Goal: Task Accomplishment & Management: Manage account settings

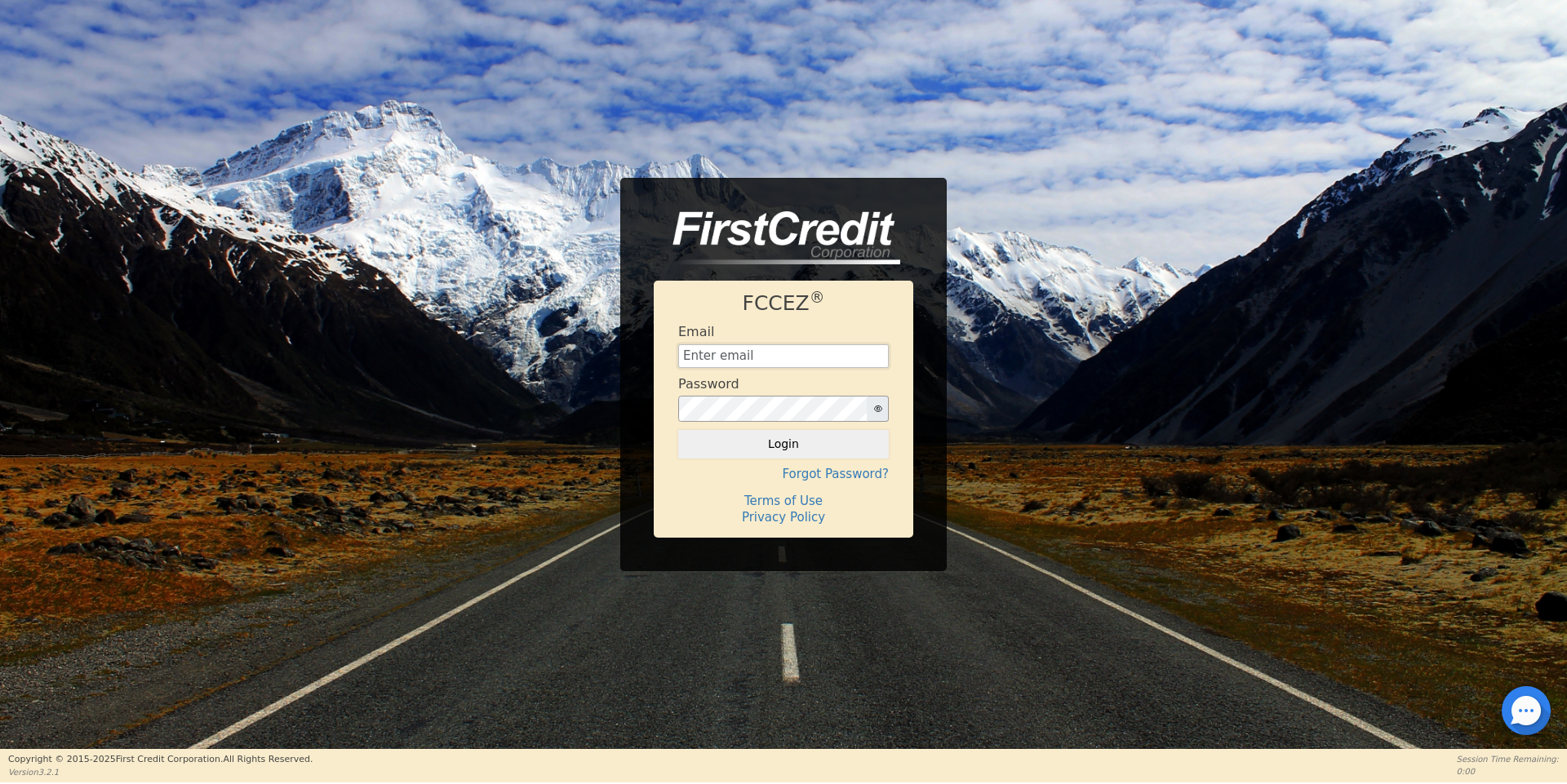
click at [718, 351] on input "text" at bounding box center [784, 356] width 211 height 24
type input "[EMAIL_ADDRESS][DOMAIN_NAME]"
click at [678, 430] on button "Login" at bounding box center [784, 444] width 211 height 28
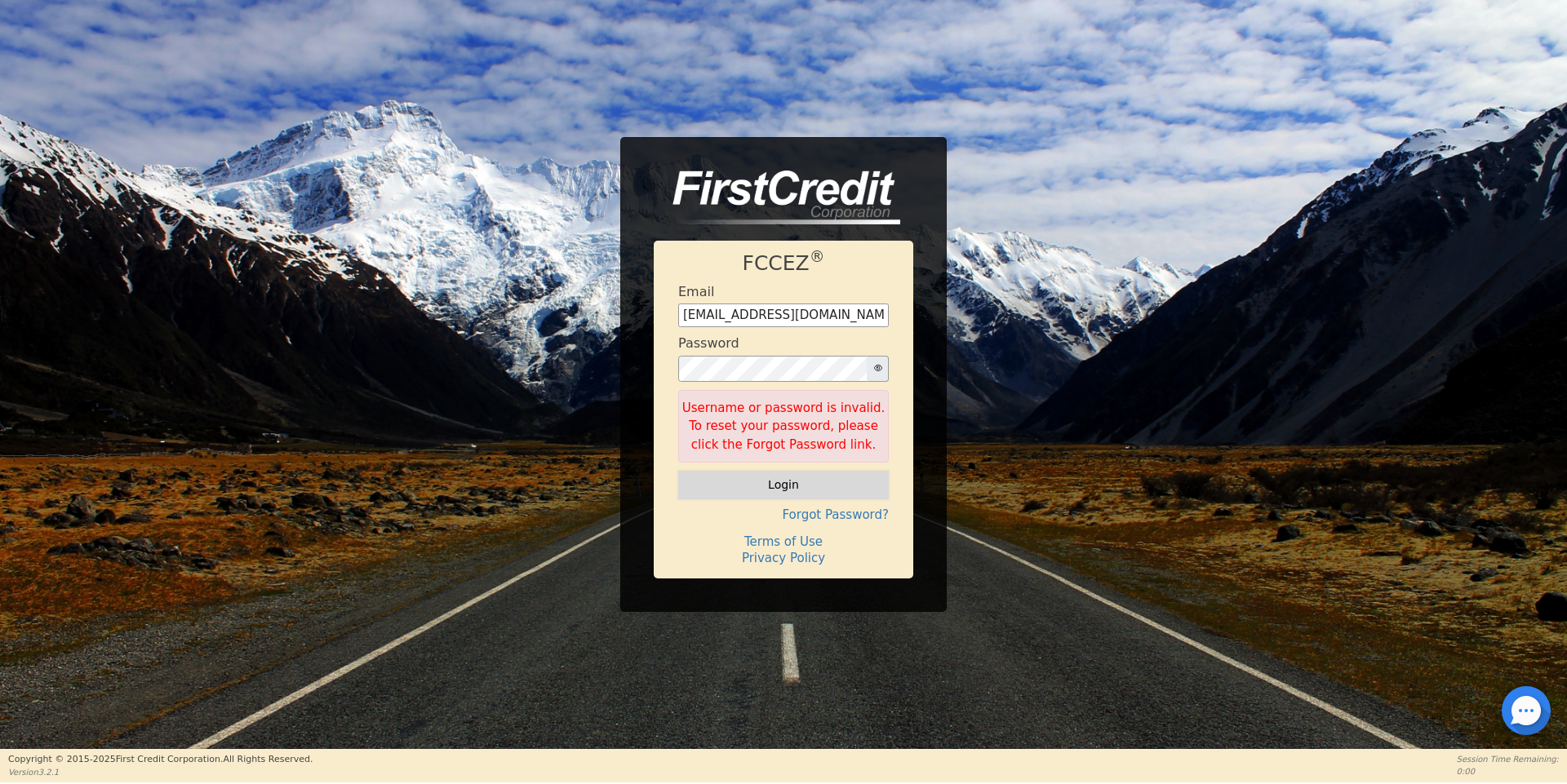
click at [802, 491] on button "Login" at bounding box center [784, 484] width 211 height 28
click at [636, 349] on div "FCCEZ ® Email [EMAIL_ADDRESS][DOMAIN_NAME] Password Username or password is inv…" at bounding box center [784, 374] width 327 height 474
click at [678, 471] on button "Login" at bounding box center [784, 484] width 211 height 28
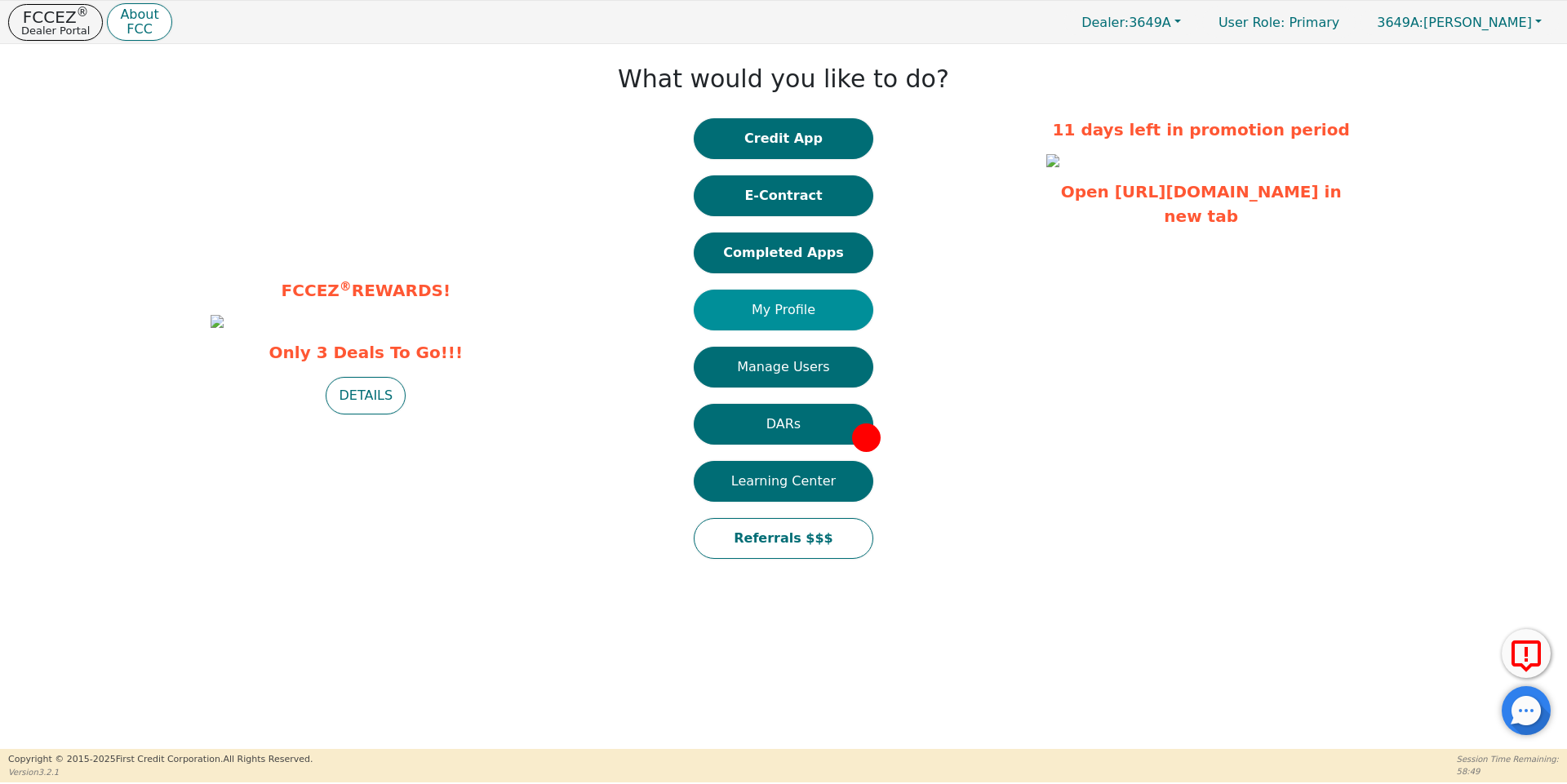
click at [780, 309] on button "My Profile" at bounding box center [784, 310] width 179 height 41
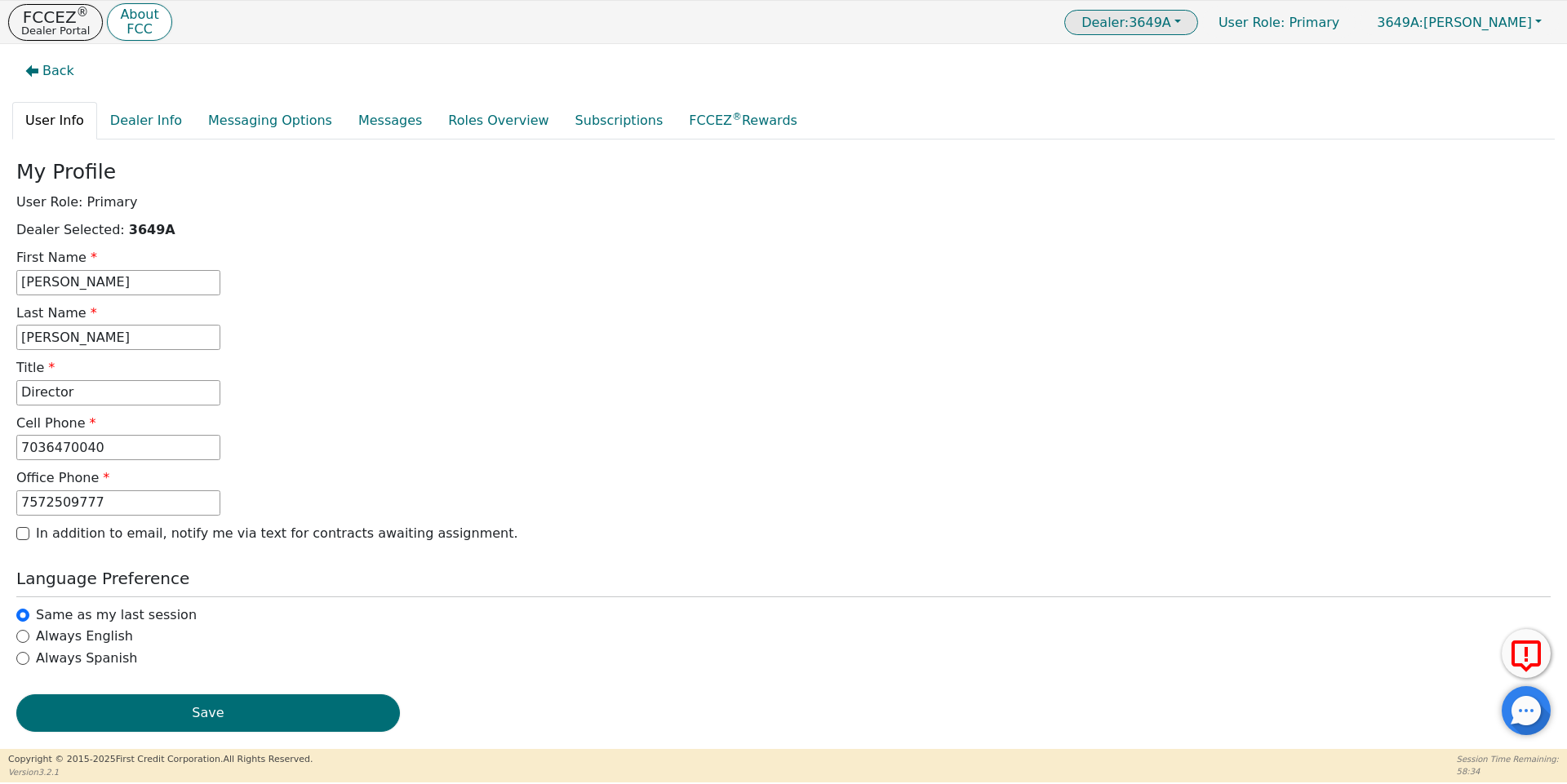
click at [1171, 24] on span "Dealer: 3649A" at bounding box center [1126, 22] width 90 height 16
click at [1296, 92] on div "Back User Info Dealer Info Messaging Options Messages Roles Overview Subscripti…" at bounding box center [784, 397] width 1567 height 704
click at [1424, 24] on span "3649A:" at bounding box center [1400, 22] width 46 height 16
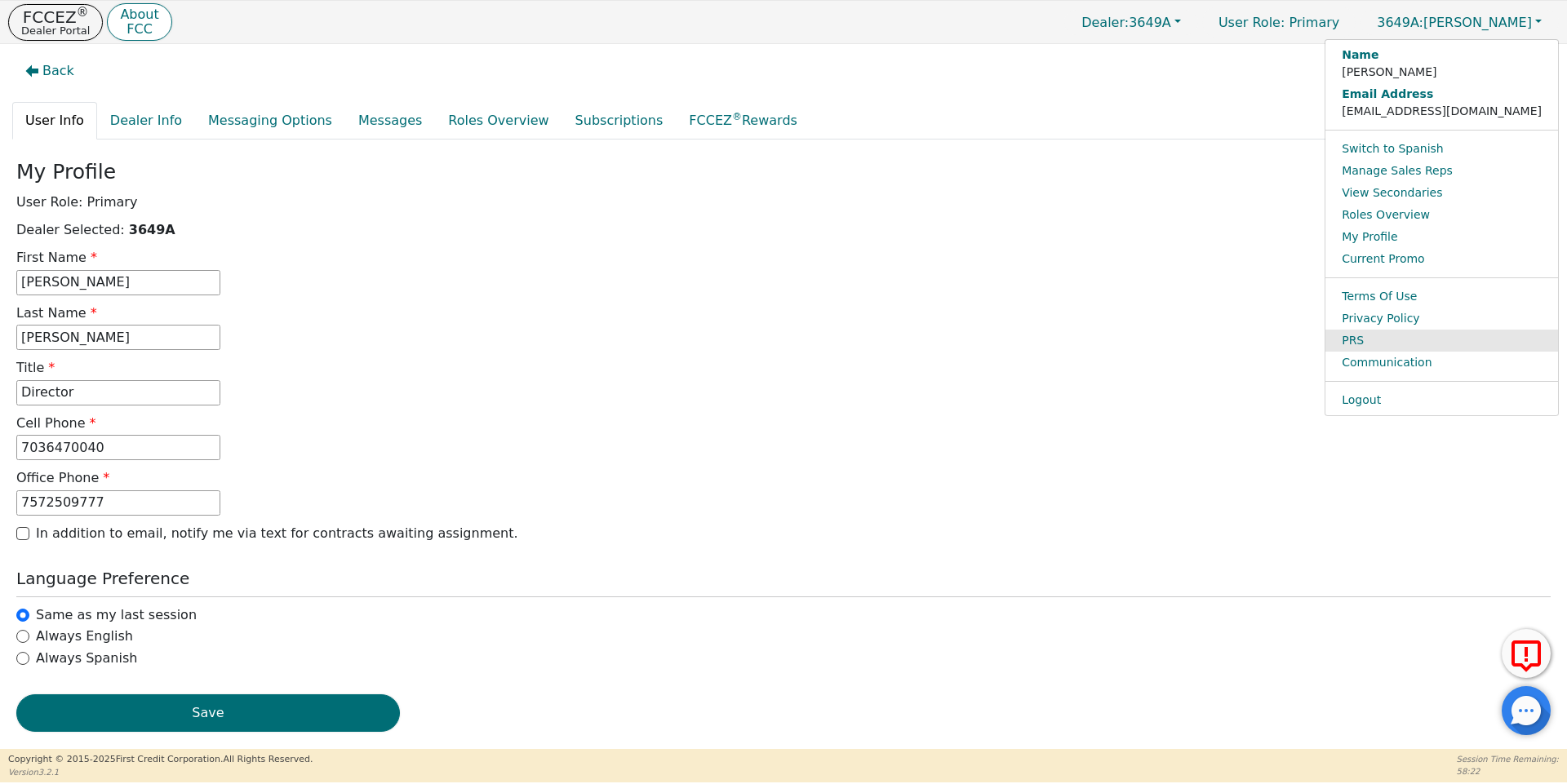
click at [1455, 349] on link "PRS" at bounding box center [1441, 340] width 232 height 22
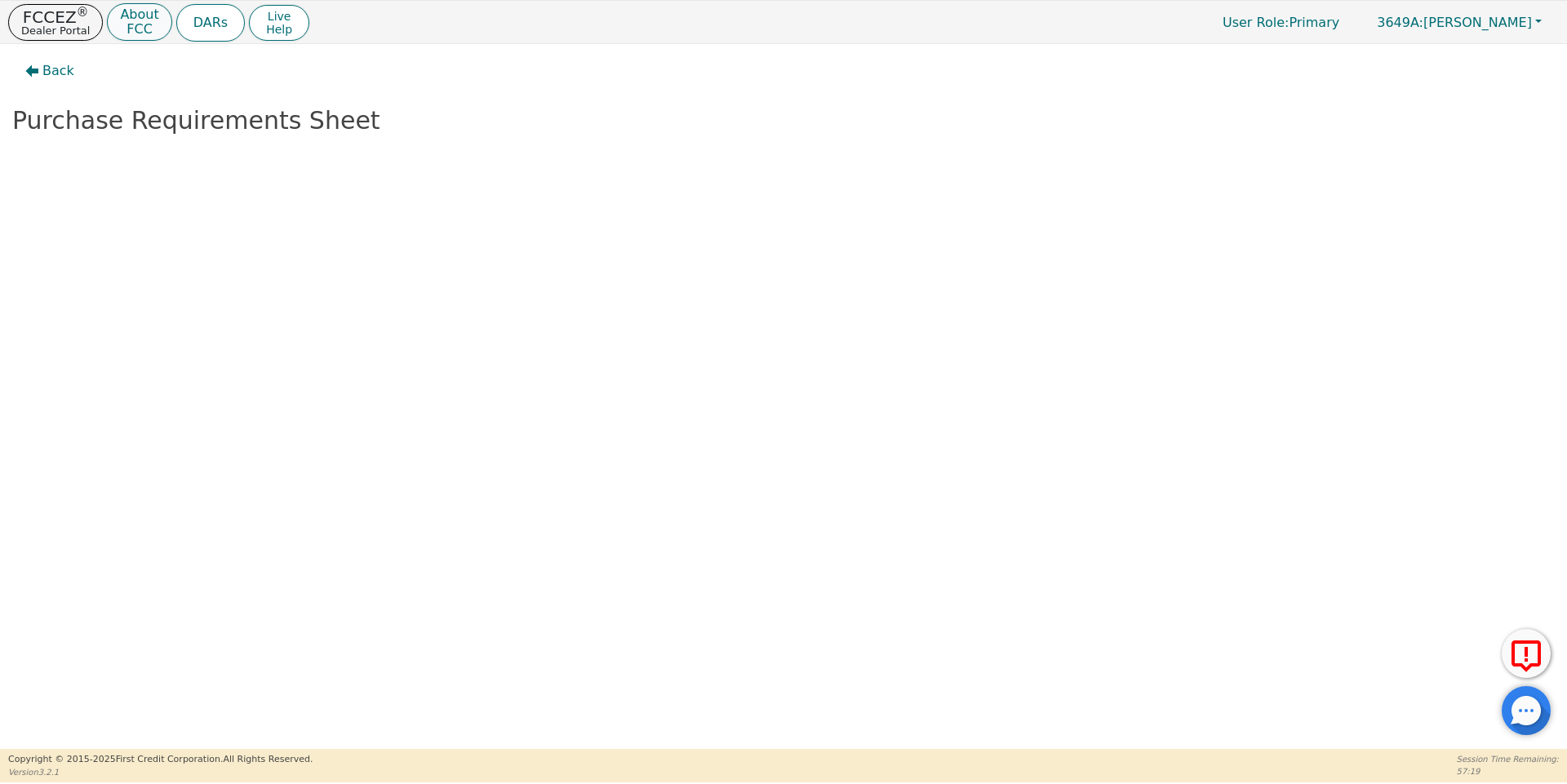
click at [135, 26] on p "FCC" at bounding box center [139, 30] width 38 height 13
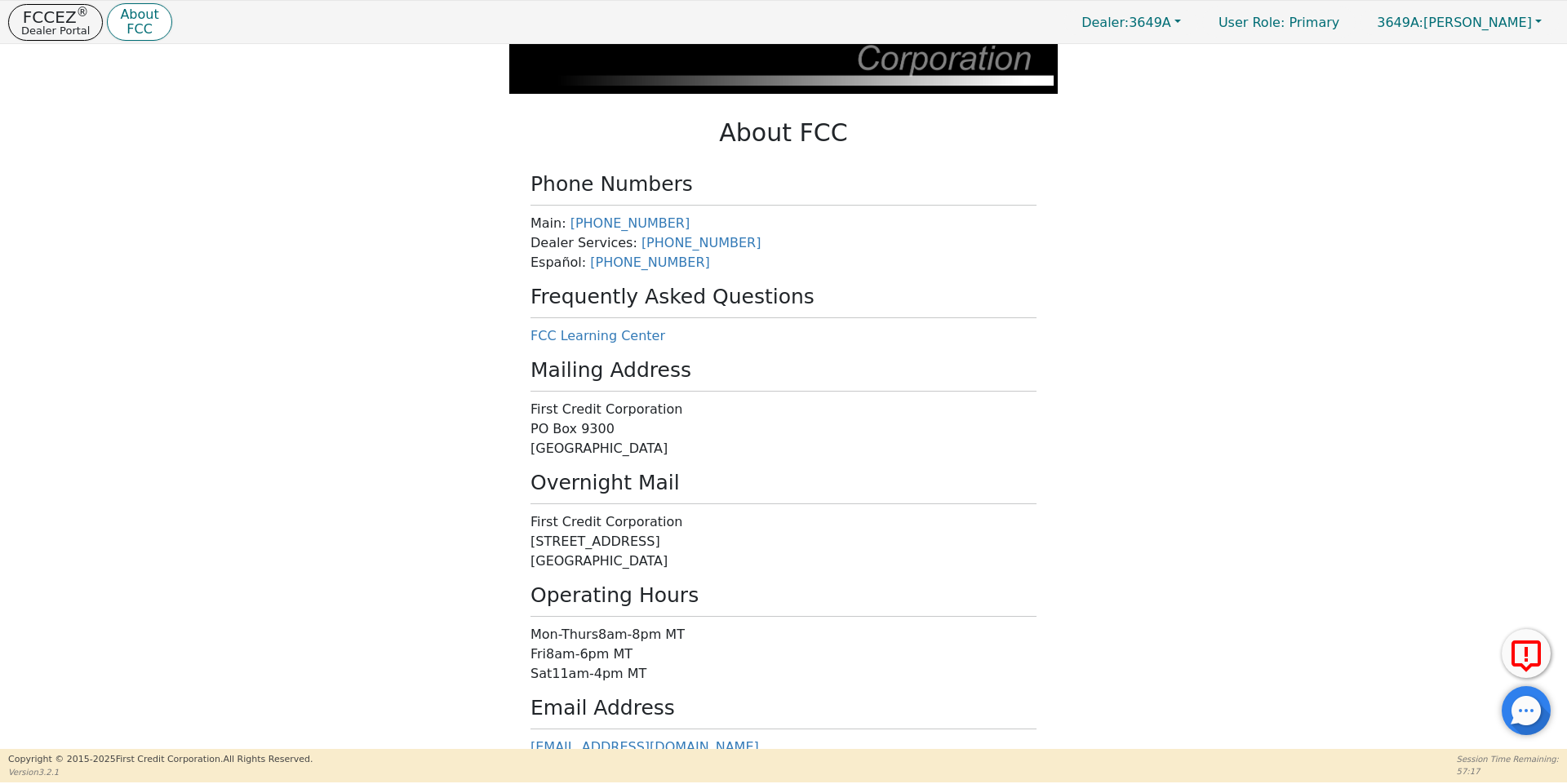
scroll to position [163, 0]
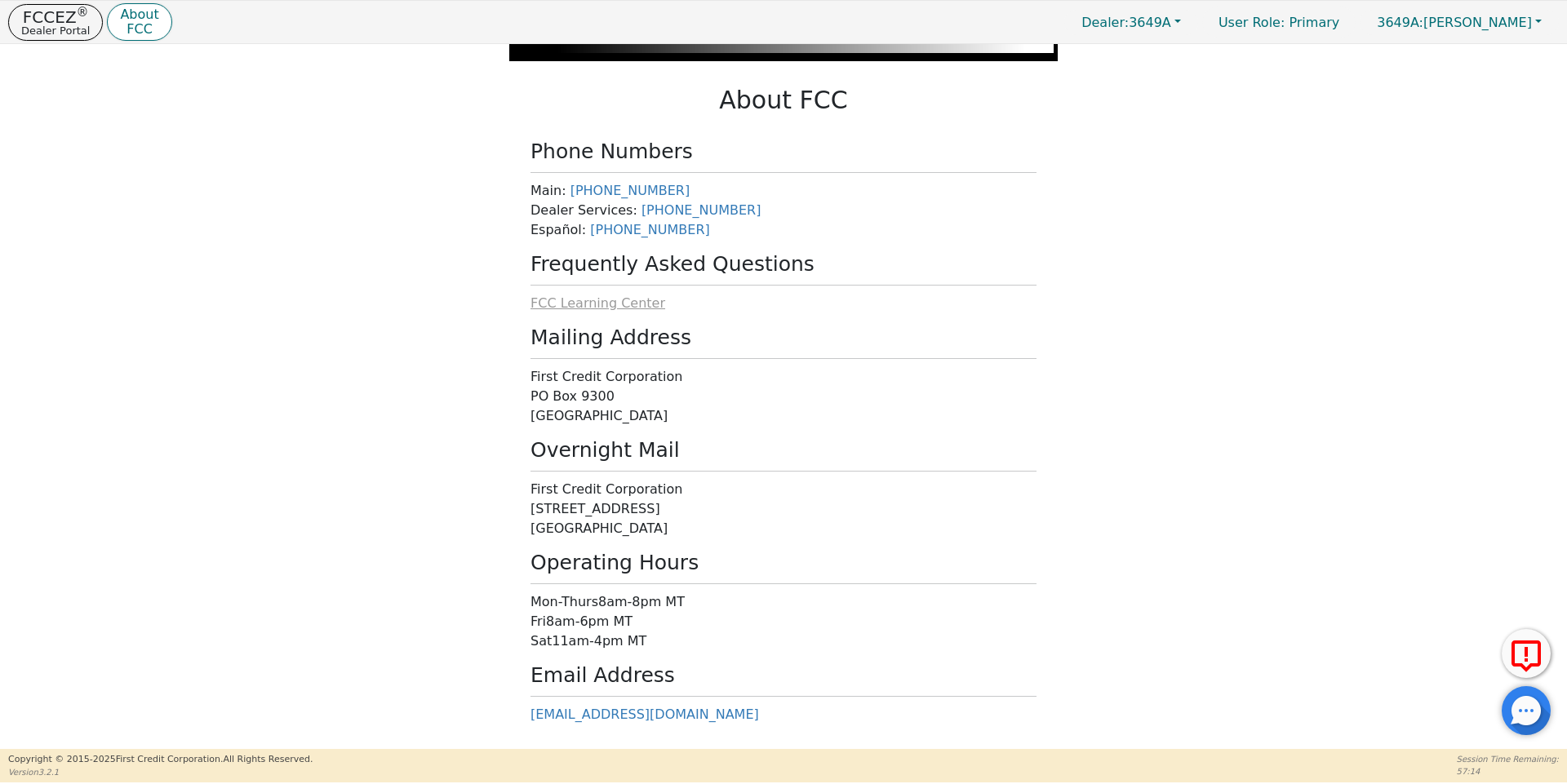
click at [572, 307] on span "FCC Learning Center" at bounding box center [598, 302] width 135 height 16
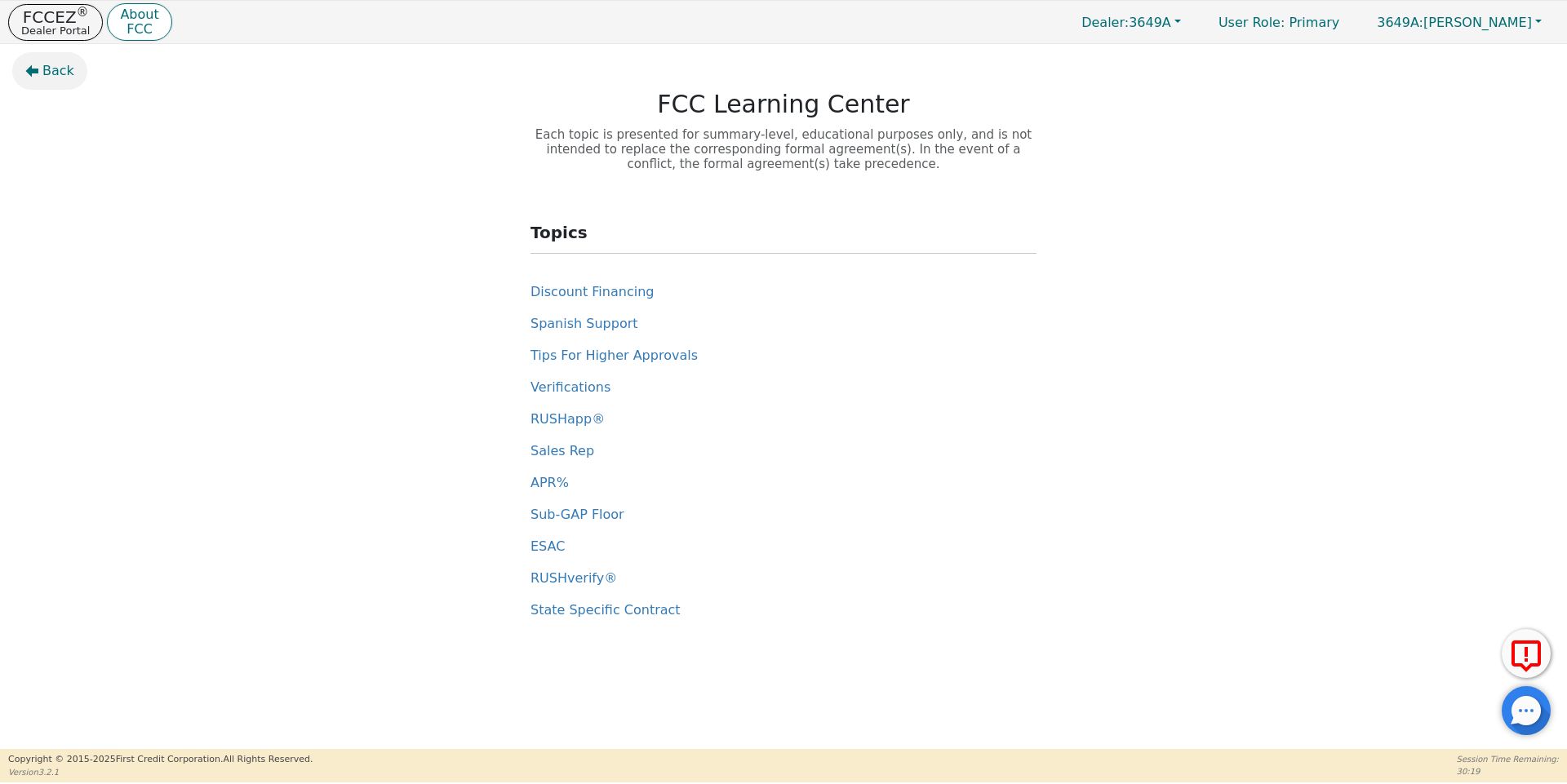
click at [49, 68] on span "Back" at bounding box center [58, 70] width 31 height 19
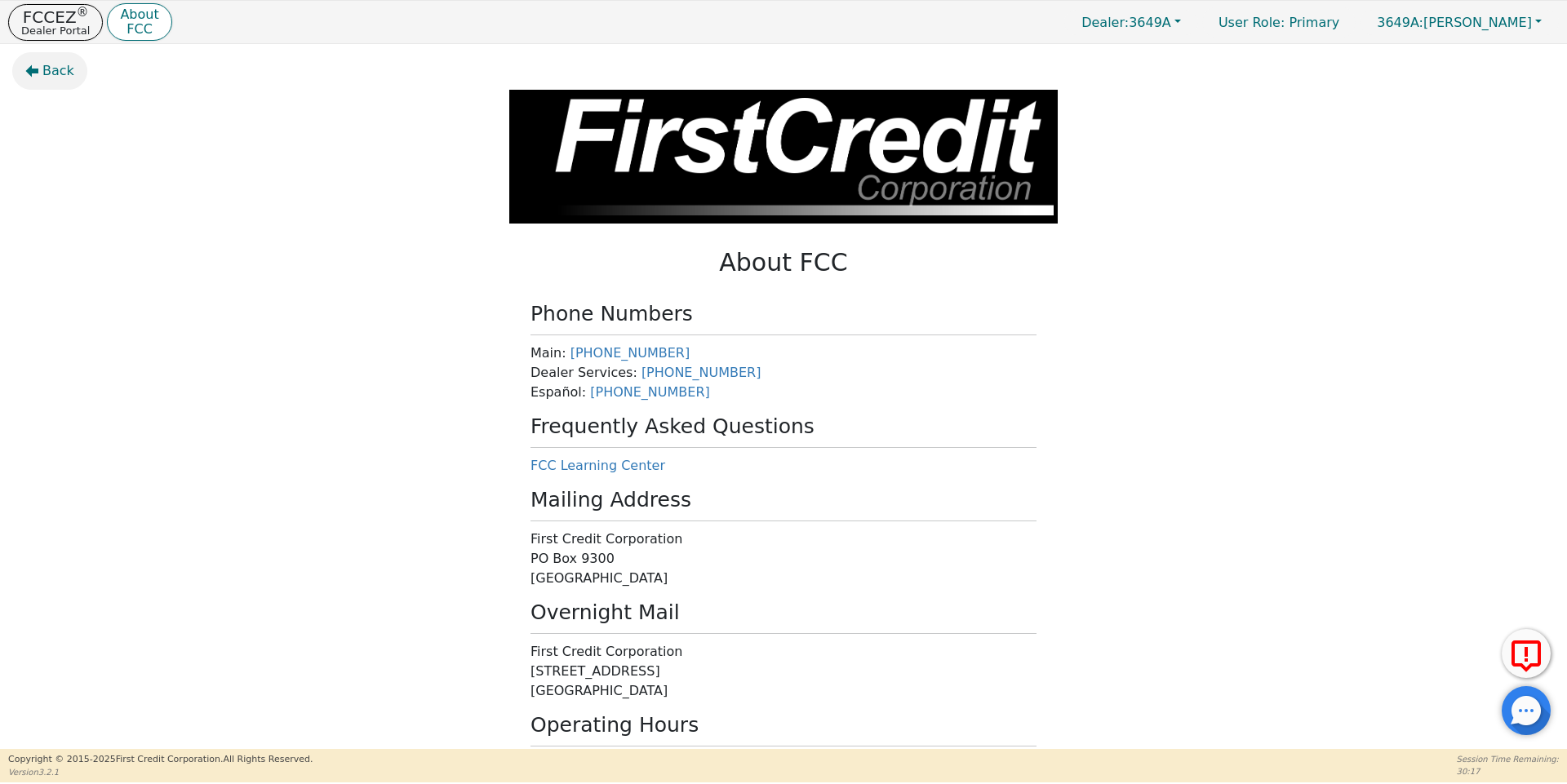
click at [50, 76] on span "Back" at bounding box center [58, 70] width 31 height 19
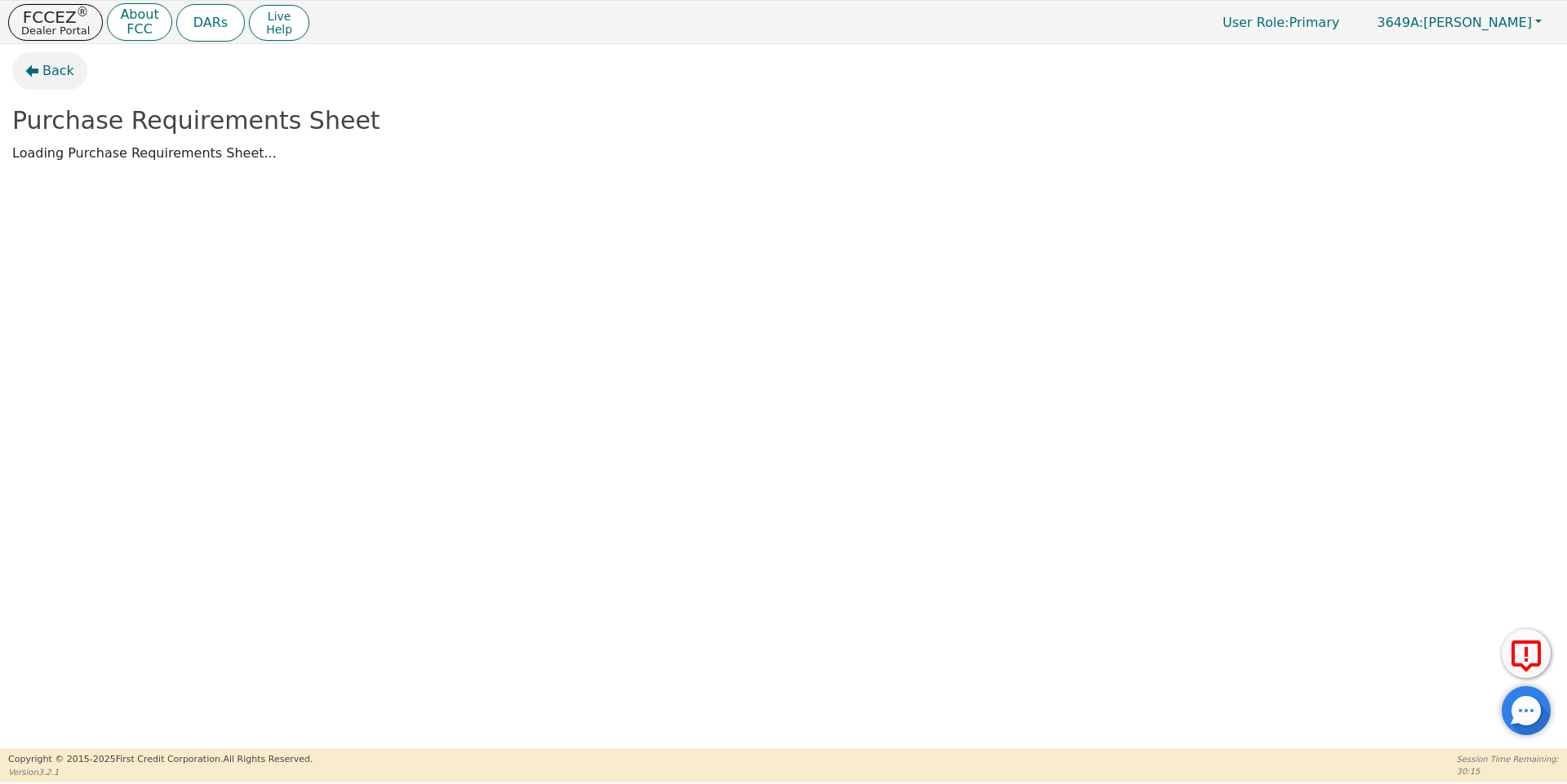
click at [31, 65] on icon "button" at bounding box center [31, 71] width 13 height 13
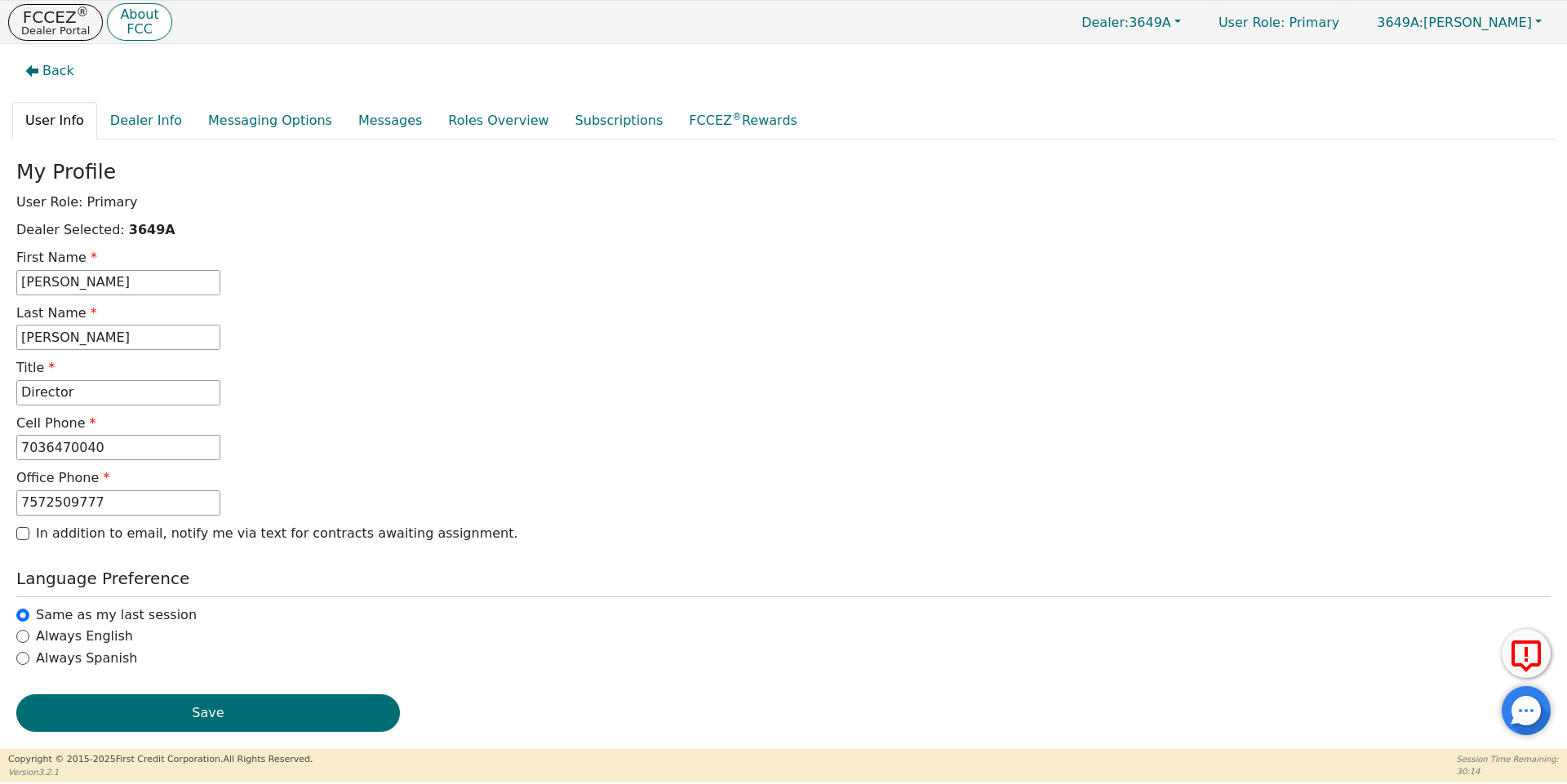
click at [31, 65] on icon "button" at bounding box center [31, 71] width 13 height 13
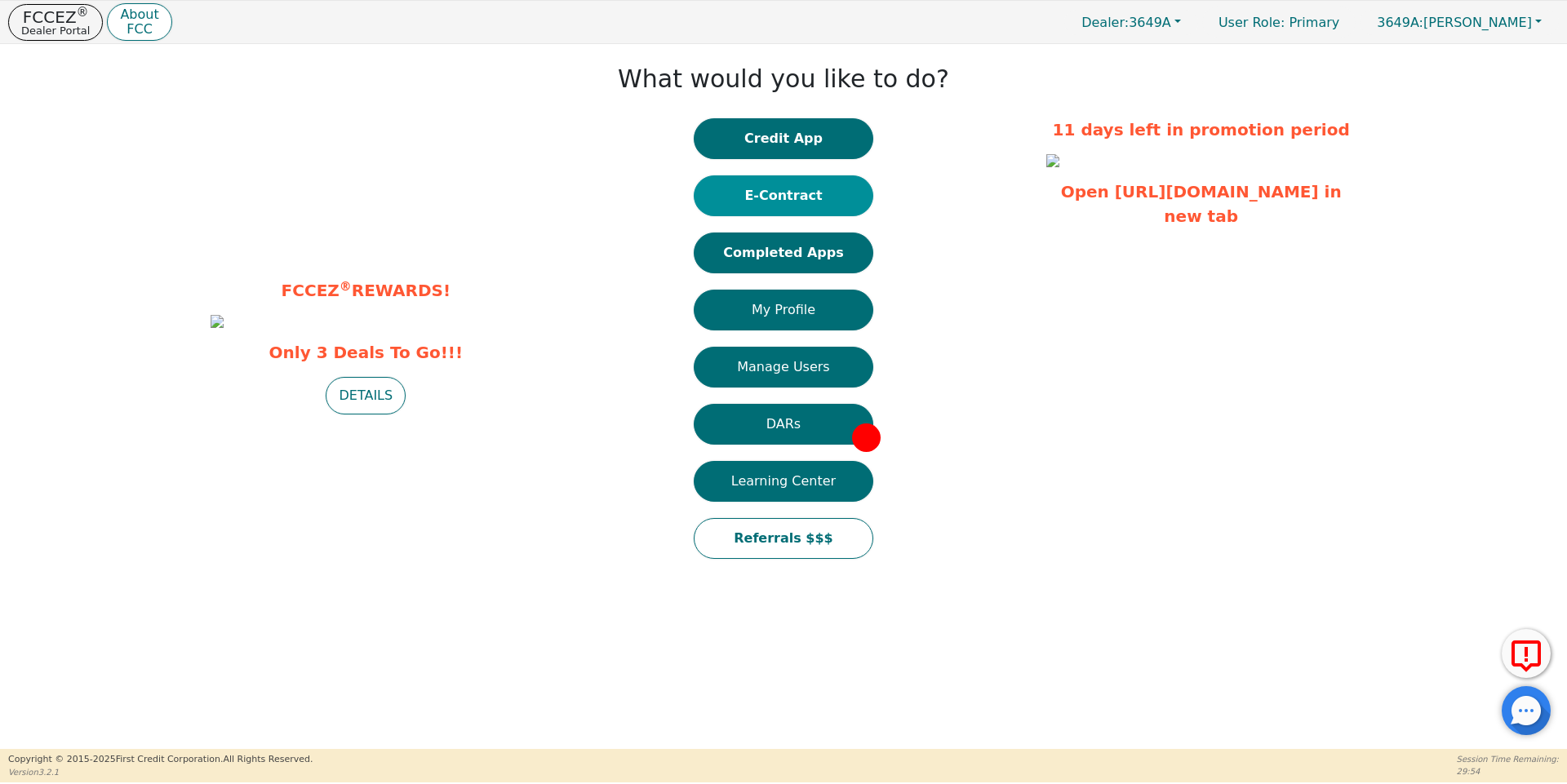
click at [811, 199] on button "E-Contract" at bounding box center [784, 196] width 179 height 41
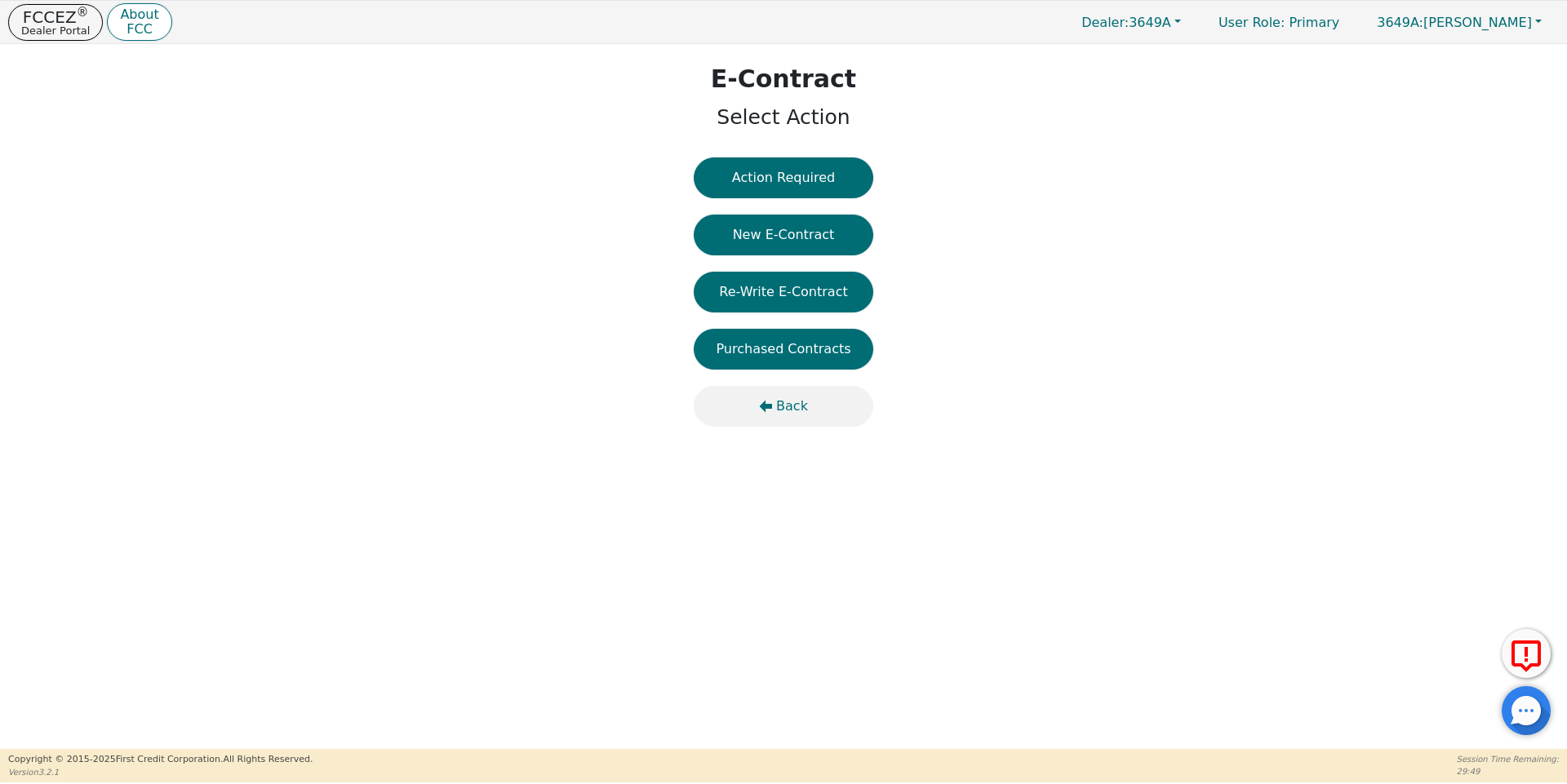
click at [781, 407] on span "Back" at bounding box center [792, 406] width 31 height 19
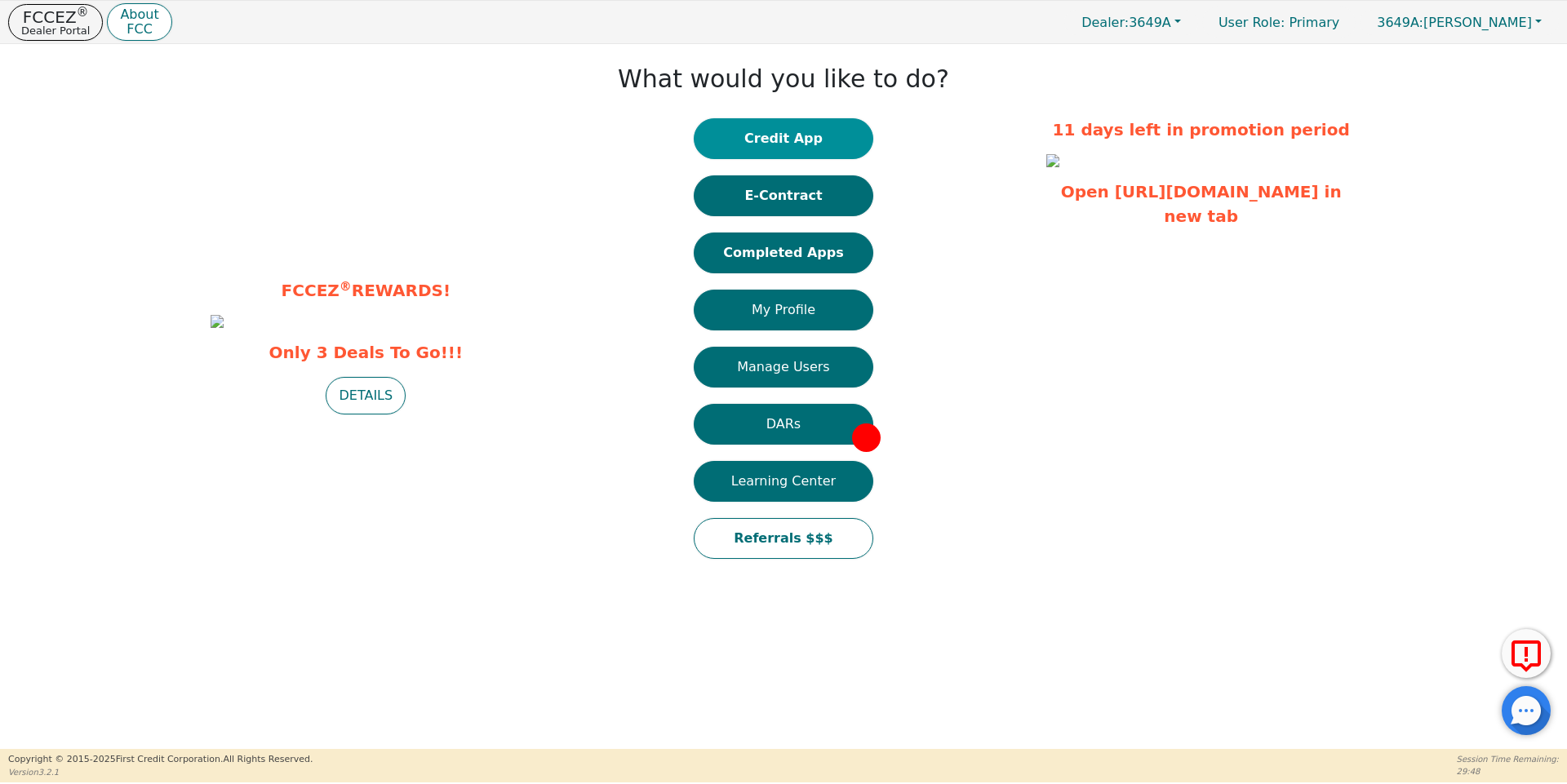
click at [782, 148] on button "Credit App" at bounding box center [784, 139] width 179 height 41
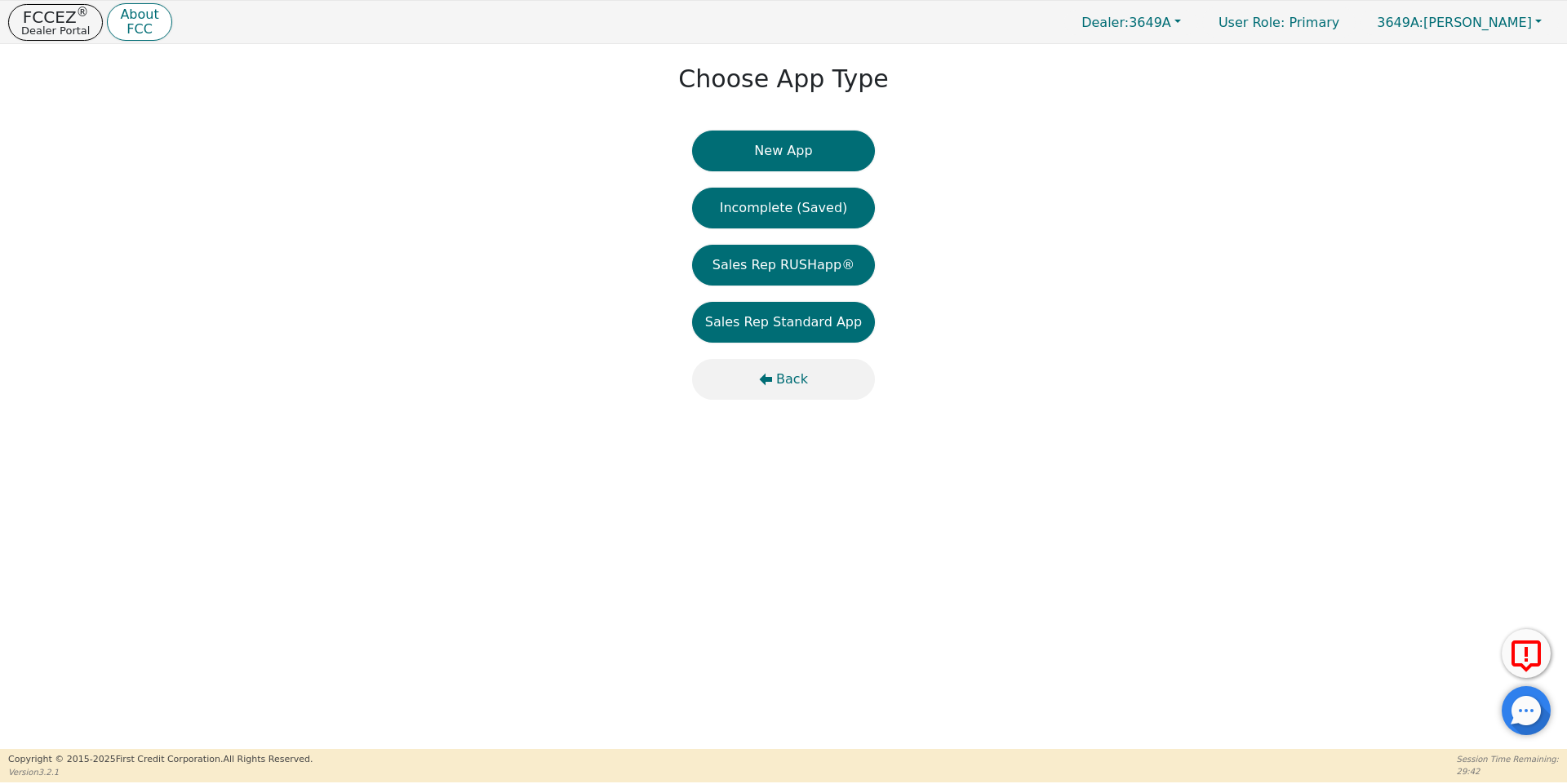
click at [784, 374] on span "Back" at bounding box center [792, 379] width 31 height 19
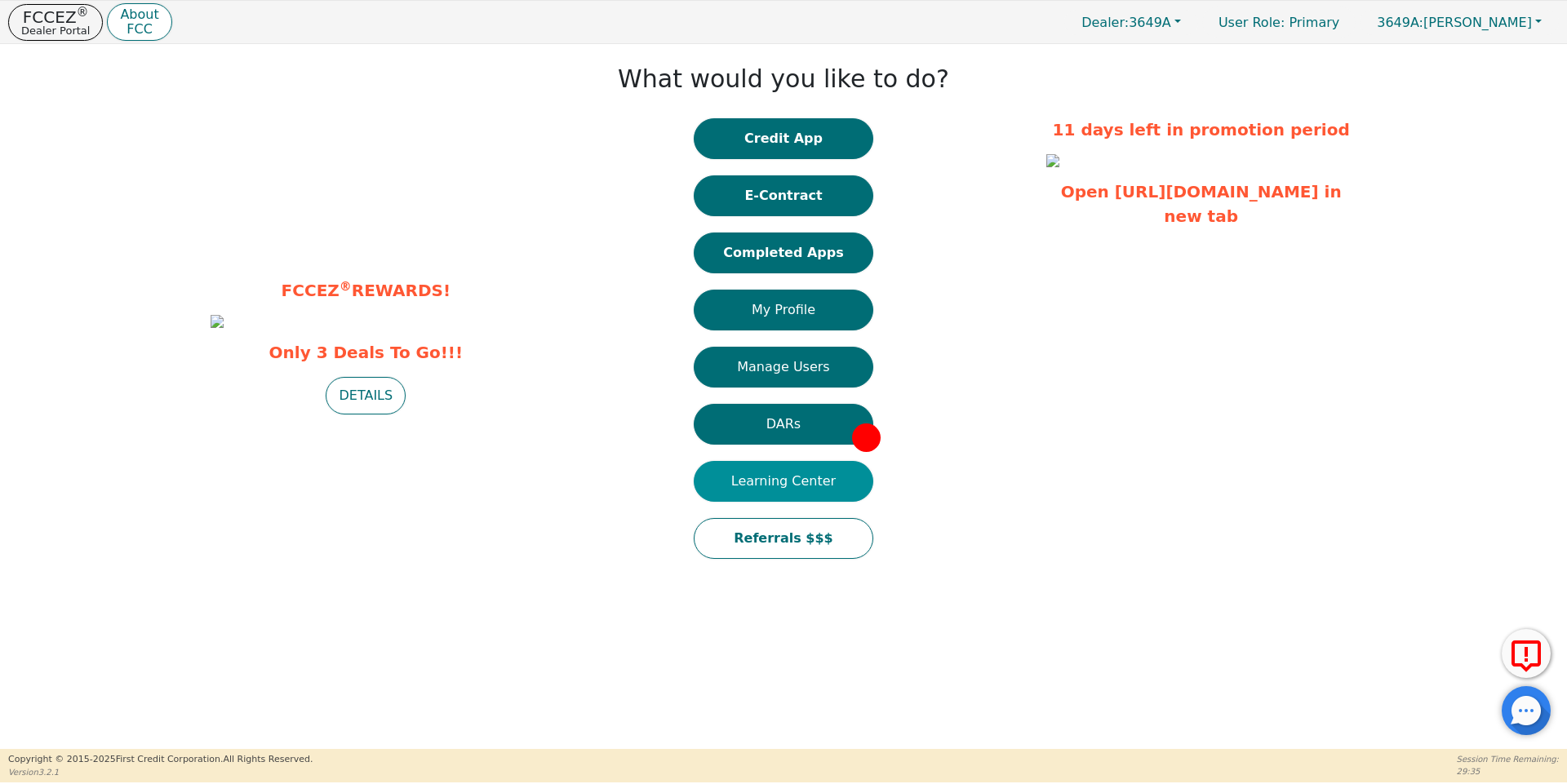
click at [806, 475] on button "Learning Center" at bounding box center [784, 482] width 179 height 41
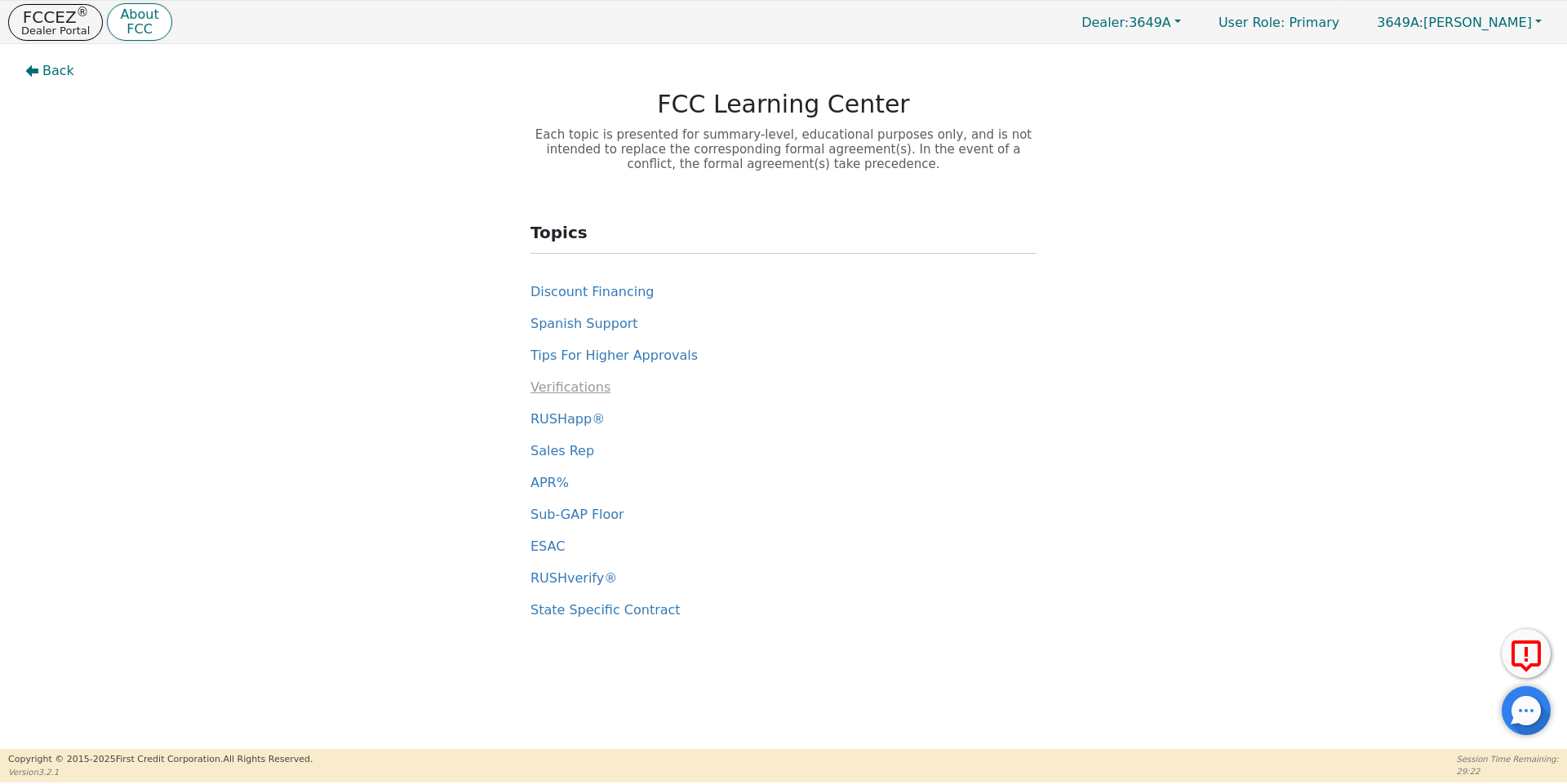
click at [565, 385] on span "Verifications" at bounding box center [570, 386] width 80 height 16
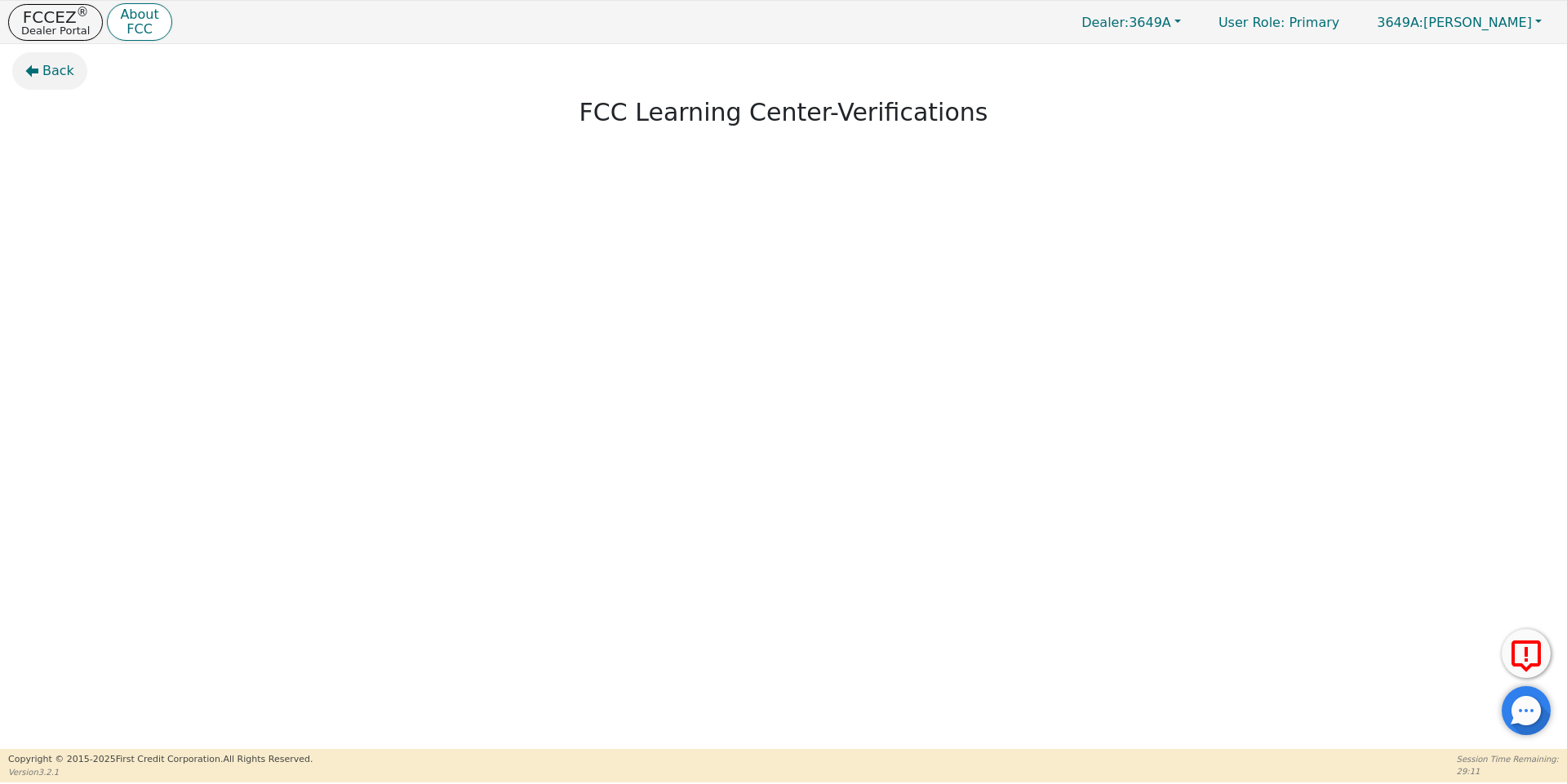
click at [56, 70] on span "Back" at bounding box center [58, 70] width 31 height 19
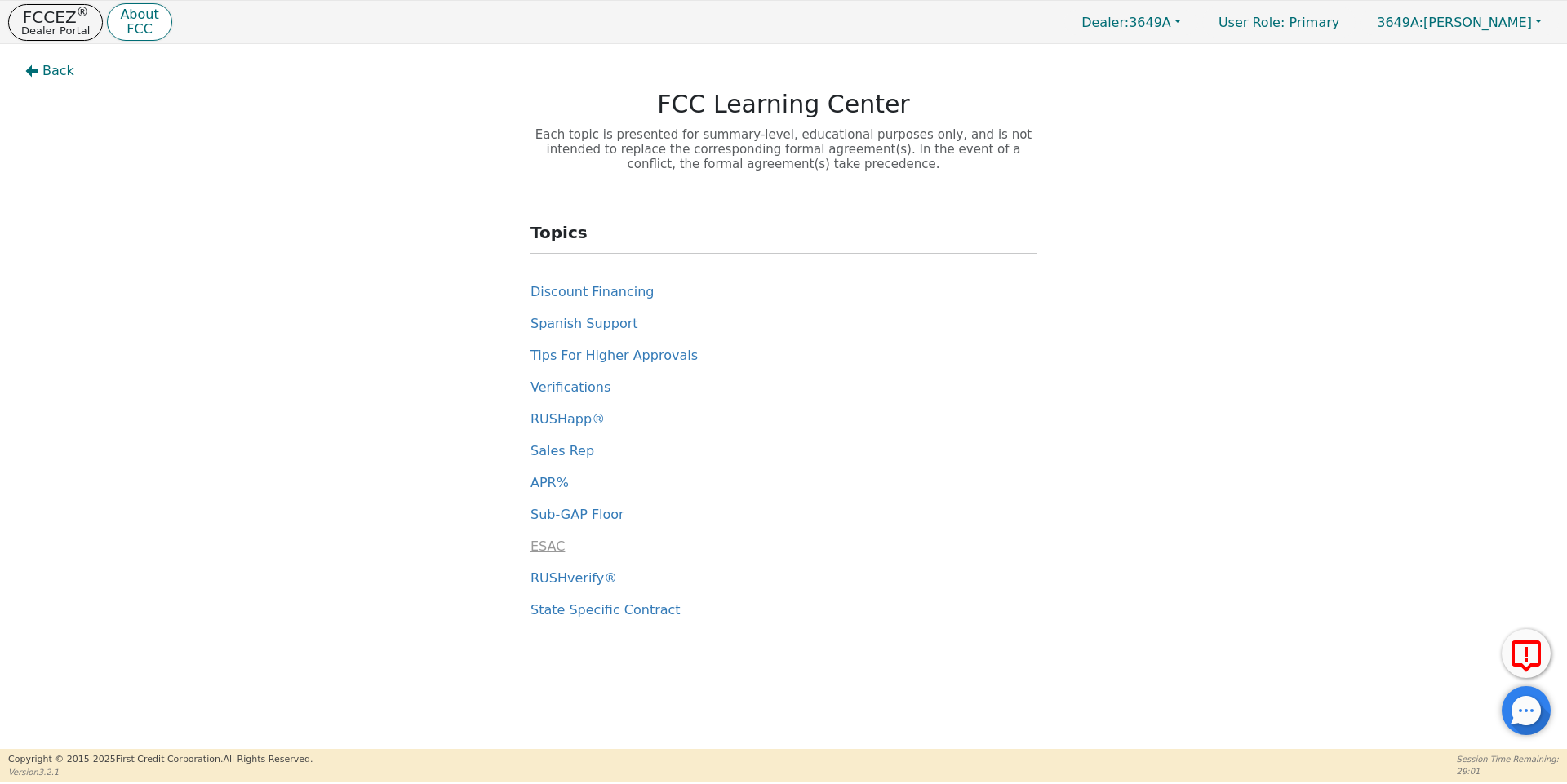
click at [536, 547] on span "ESAC" at bounding box center [547, 545] width 34 height 16
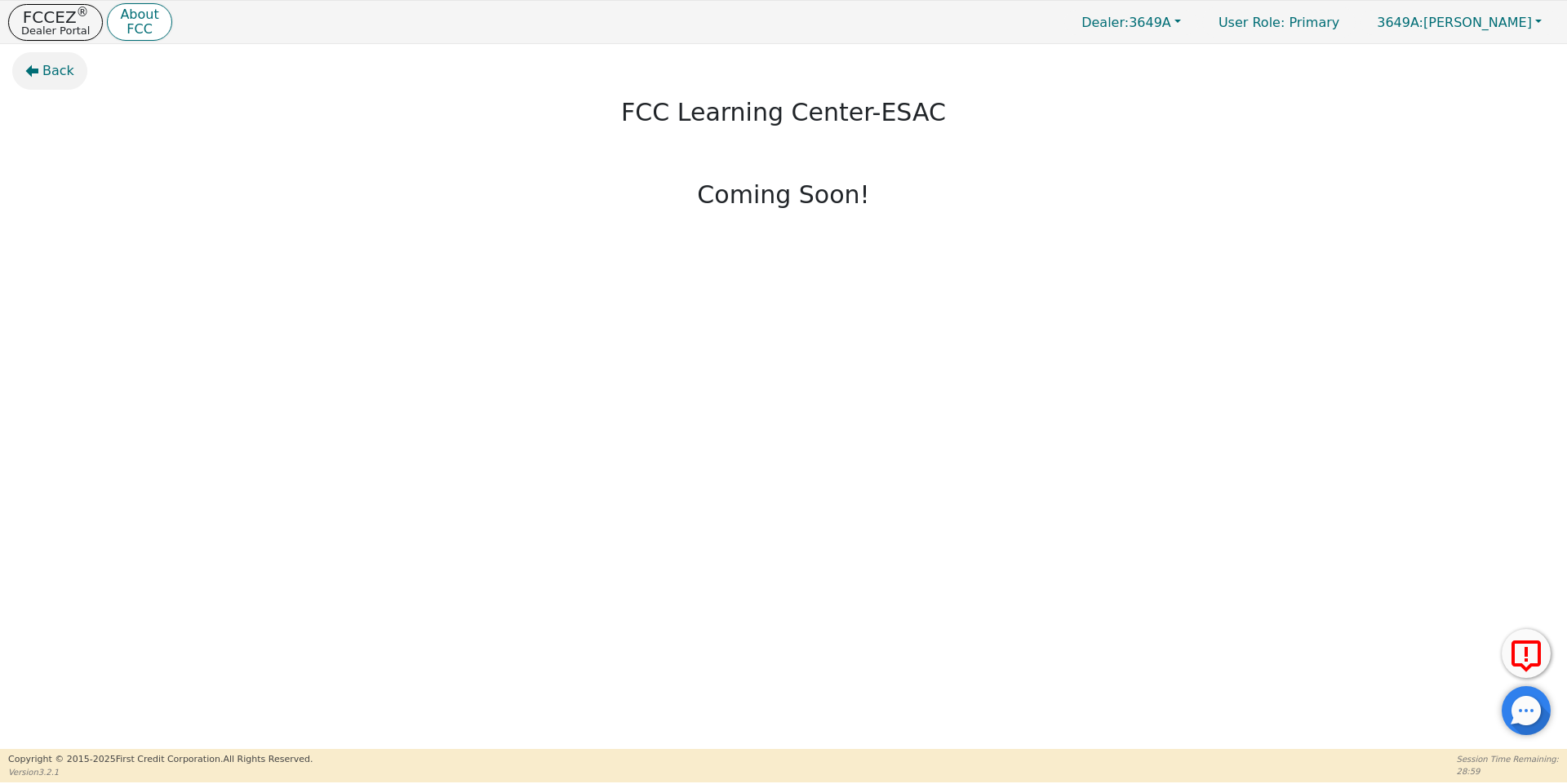
click at [38, 67] on icon "button" at bounding box center [31, 71] width 13 height 13
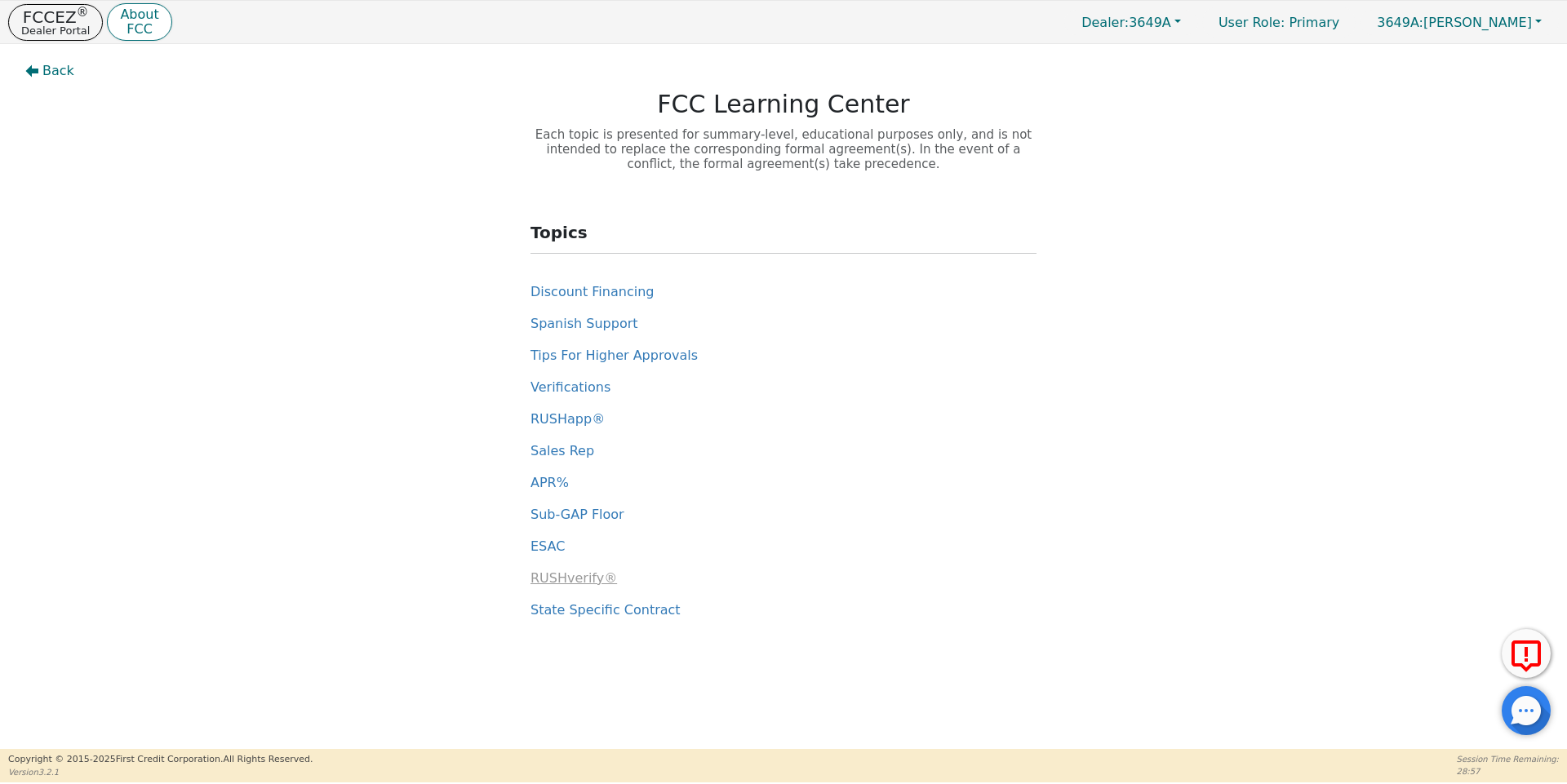
click at [549, 585] on span "RUSHverify®" at bounding box center [574, 578] width 87 height 16
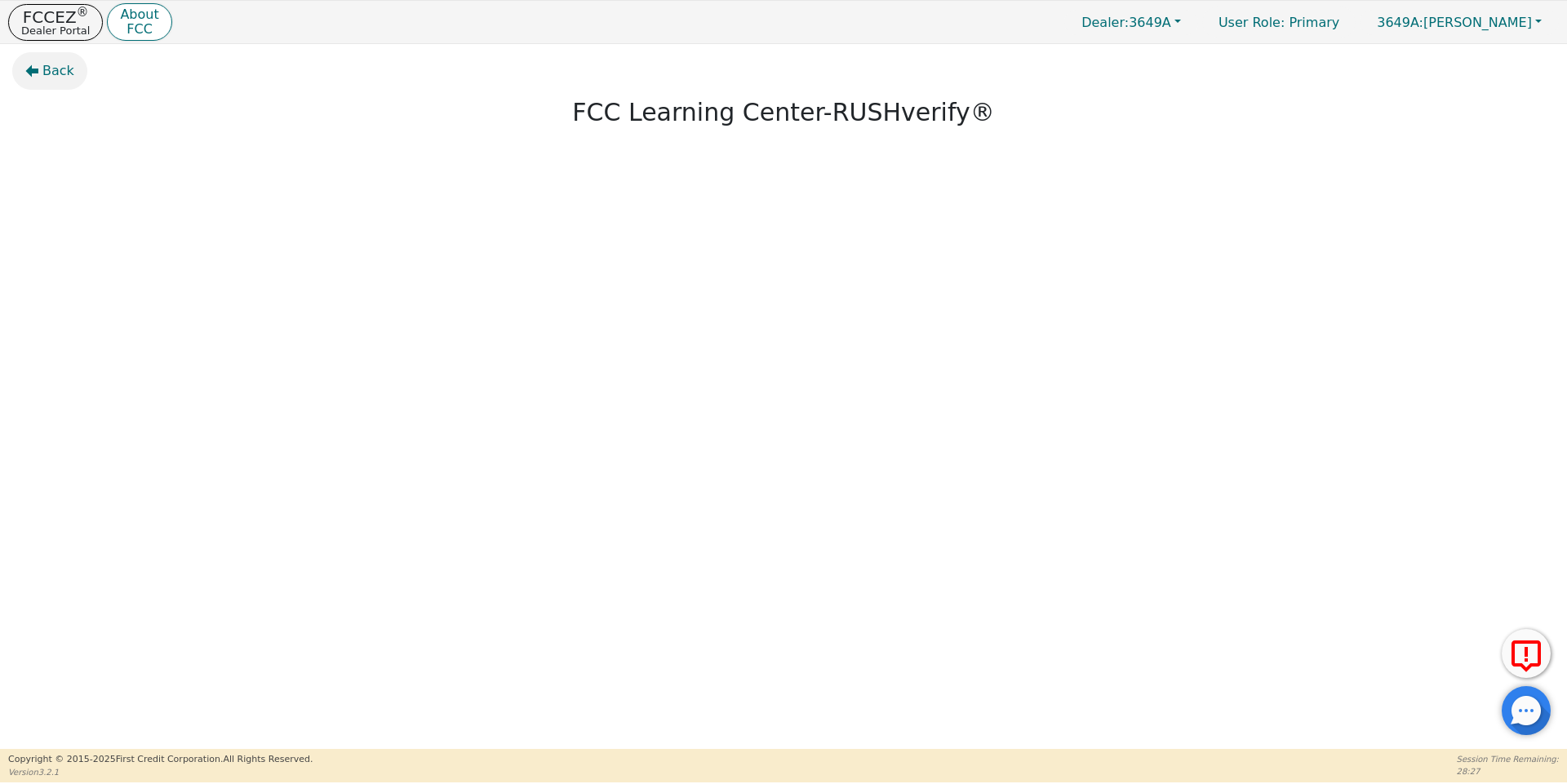
click at [44, 65] on span "Back" at bounding box center [58, 70] width 31 height 19
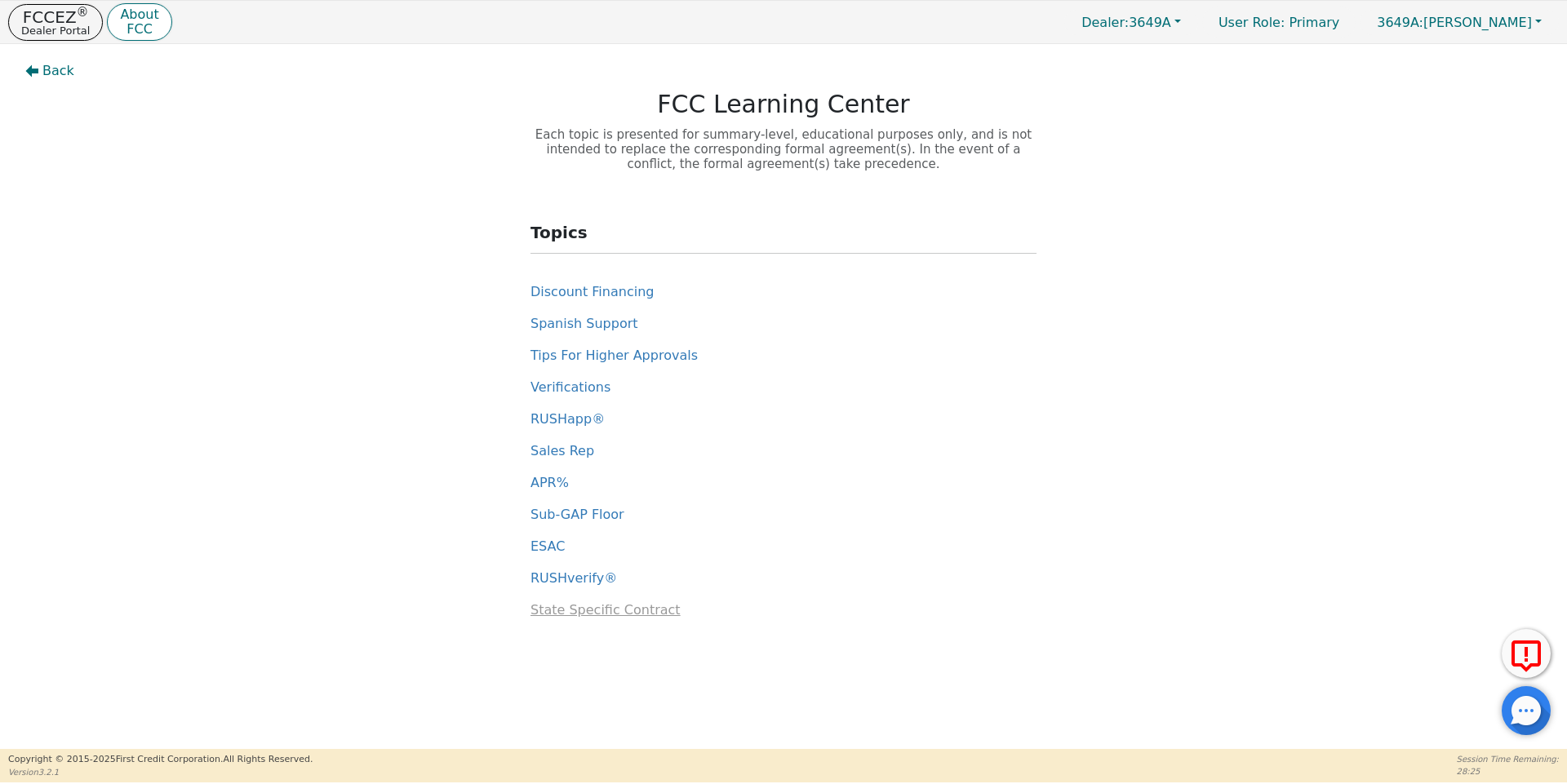
click at [587, 608] on span "State Specific Contract" at bounding box center [605, 609] width 150 height 16
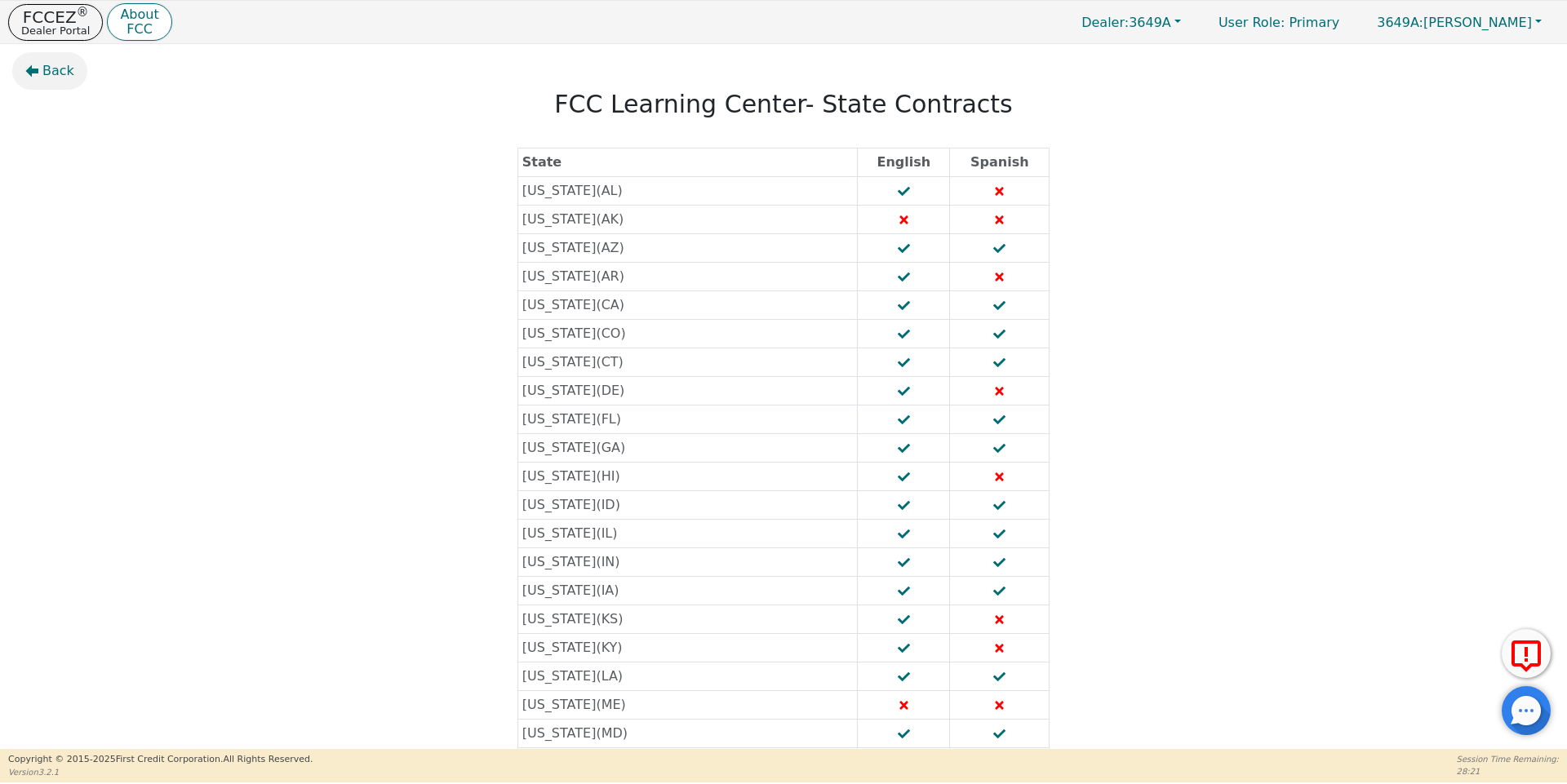
click at [46, 71] on span "Back" at bounding box center [58, 70] width 31 height 19
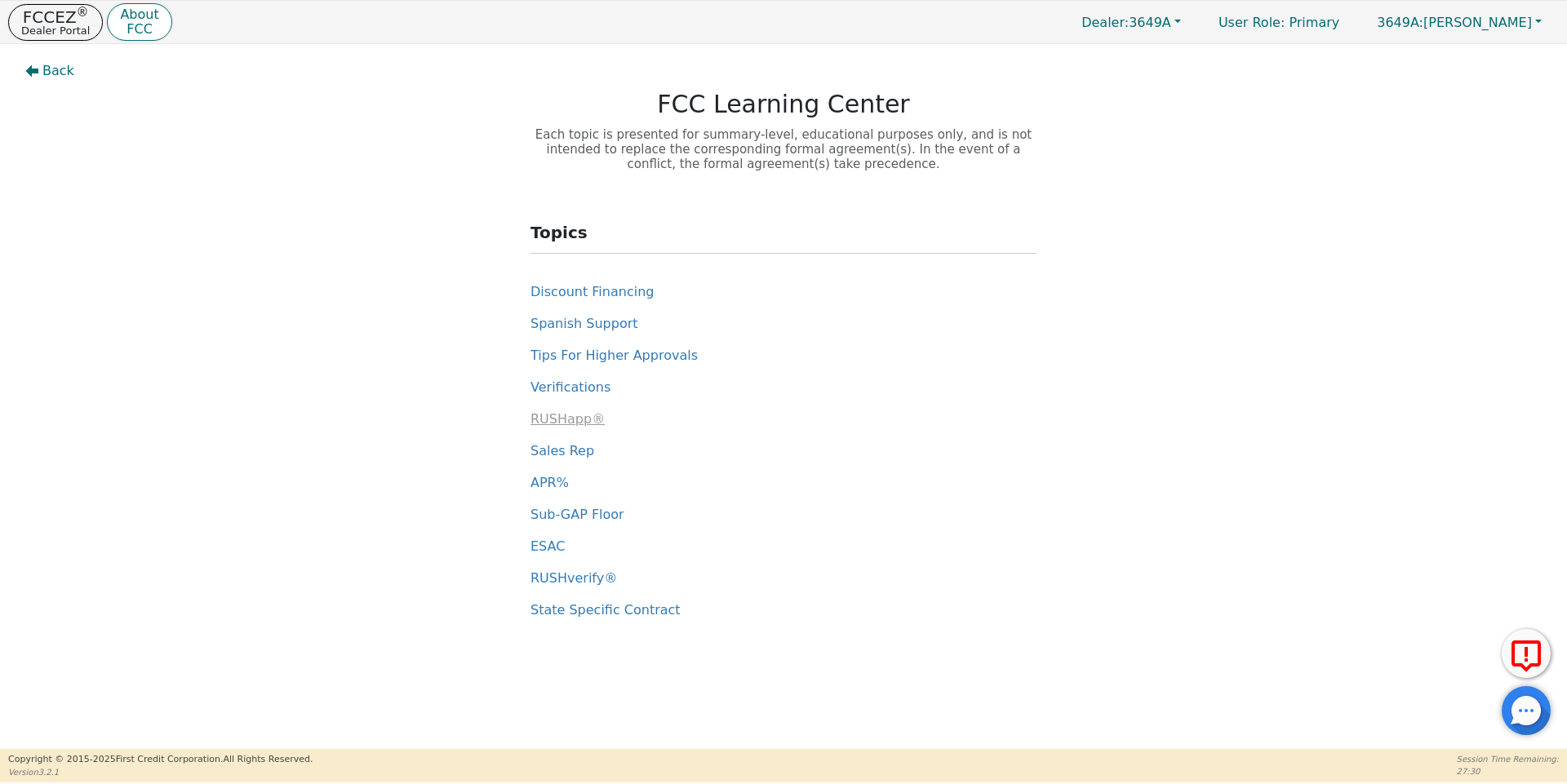
click at [542, 418] on span "RUSHapp®" at bounding box center [567, 419] width 74 height 16
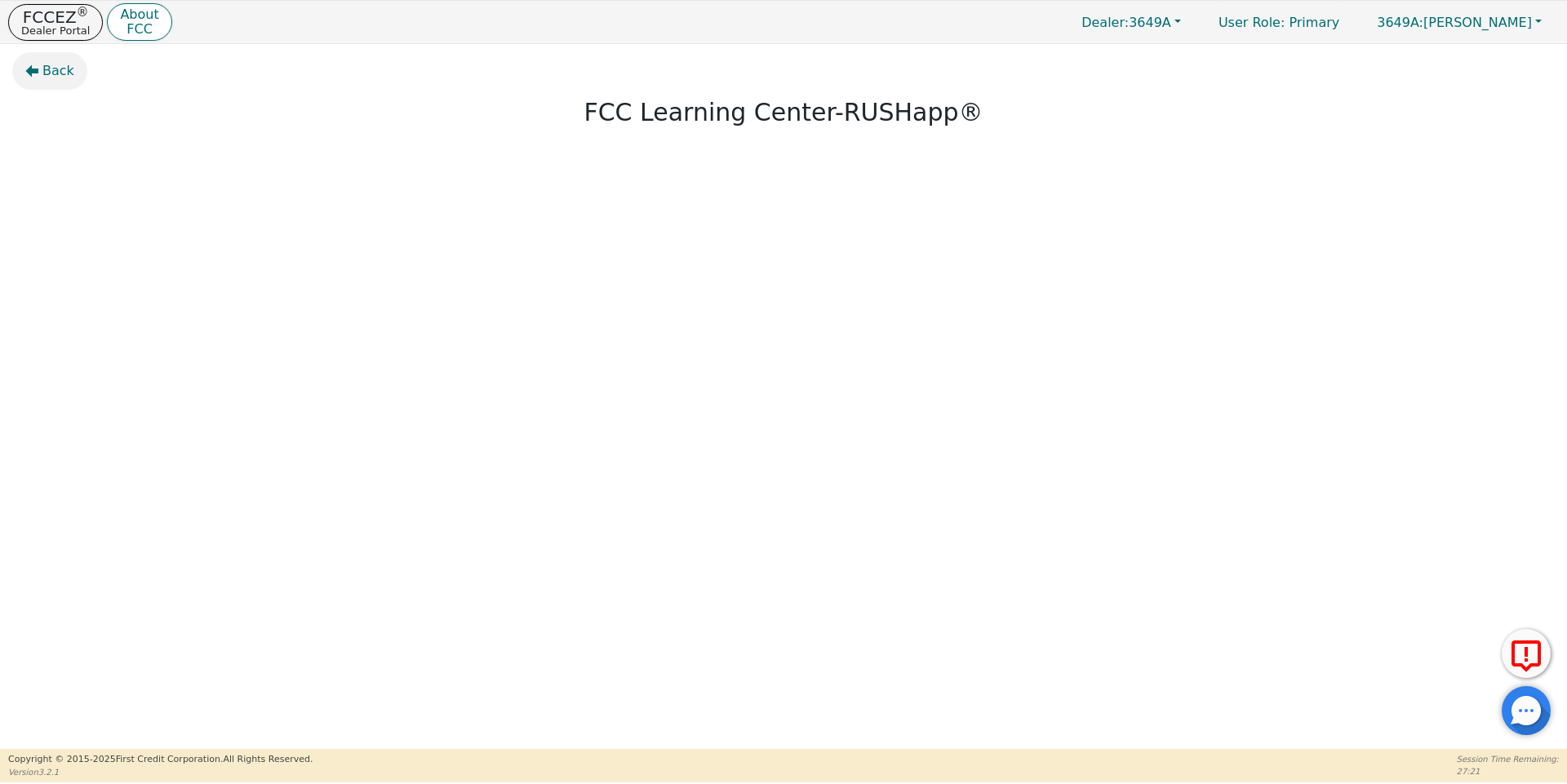
click at [39, 64] on button "Back" at bounding box center [49, 70] width 75 height 38
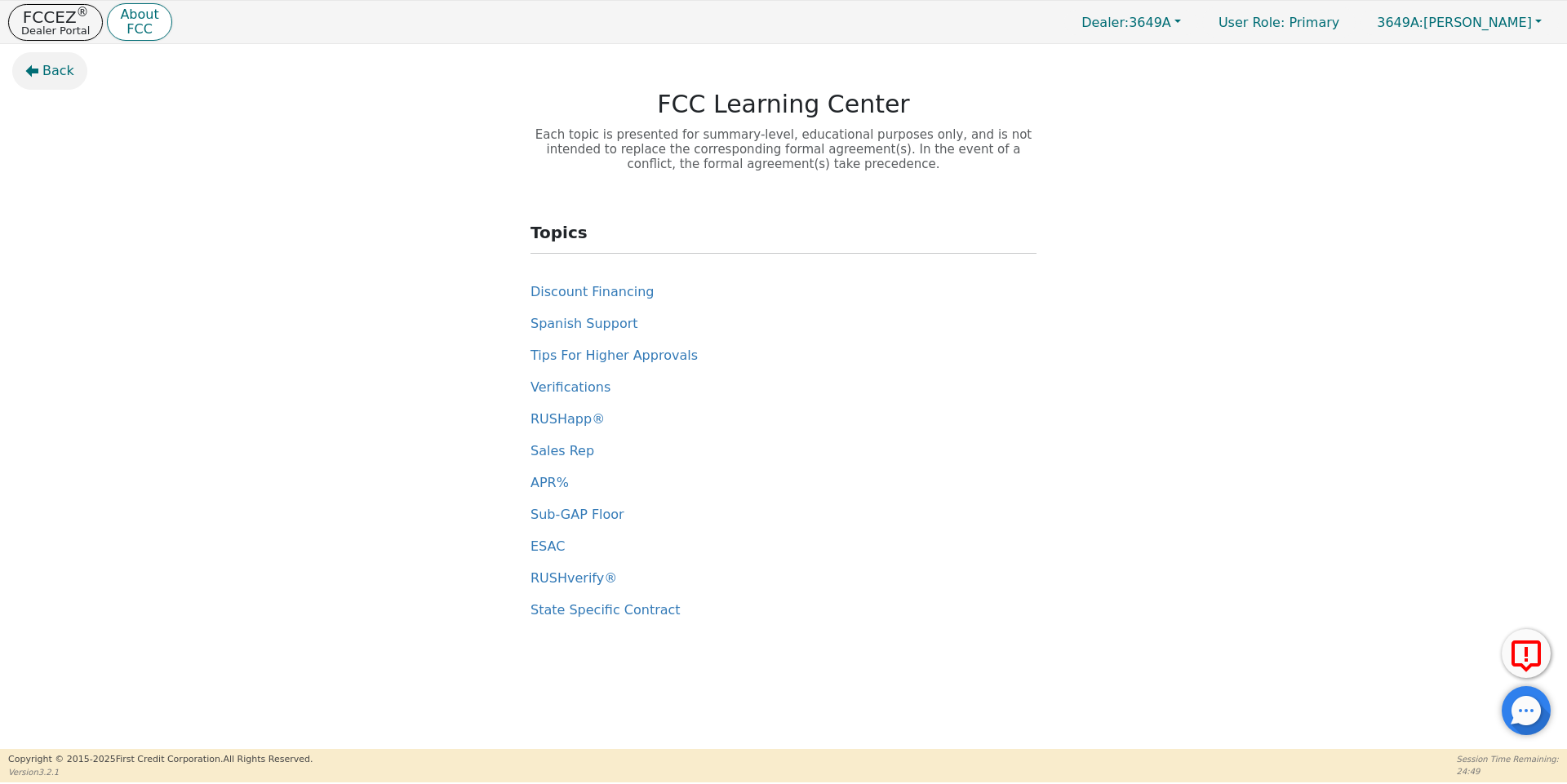
click at [55, 67] on span "Back" at bounding box center [58, 70] width 31 height 19
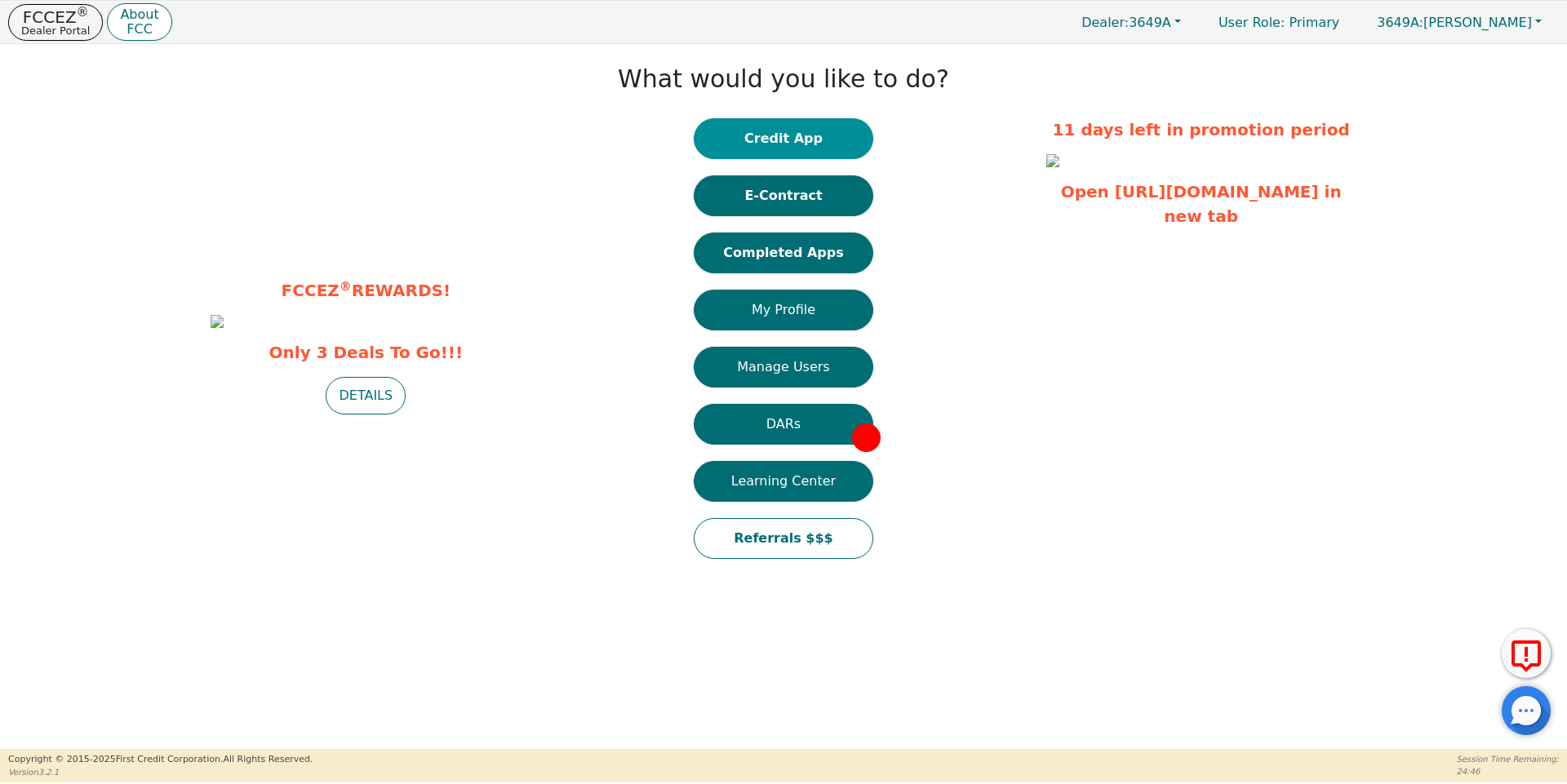
click at [841, 143] on button "Credit App" at bounding box center [784, 139] width 179 height 41
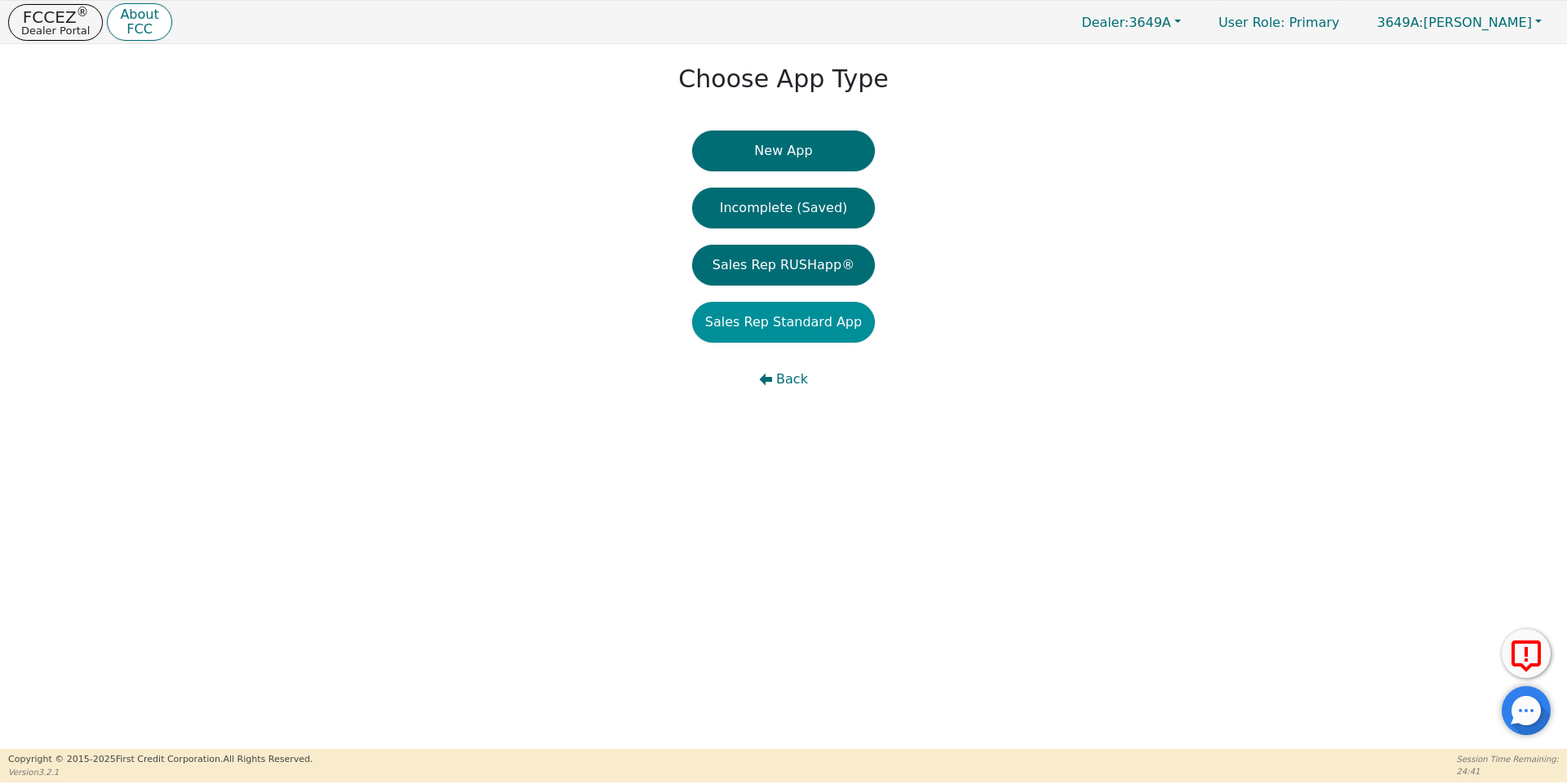
click at [815, 329] on button "Sales Rep Standard App" at bounding box center [784, 322] width 183 height 41
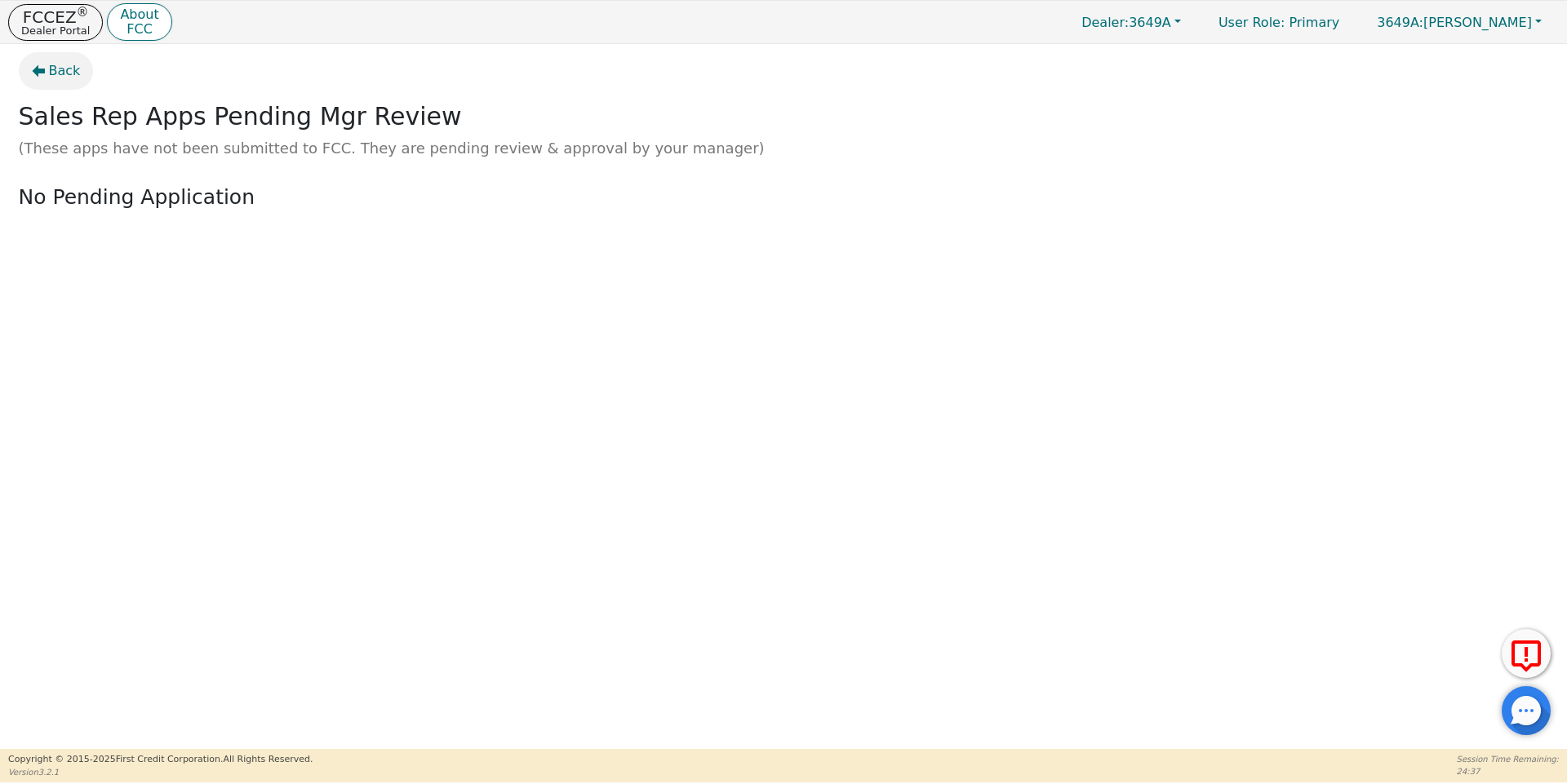
click at [34, 67] on icon "button" at bounding box center [38, 71] width 13 height 13
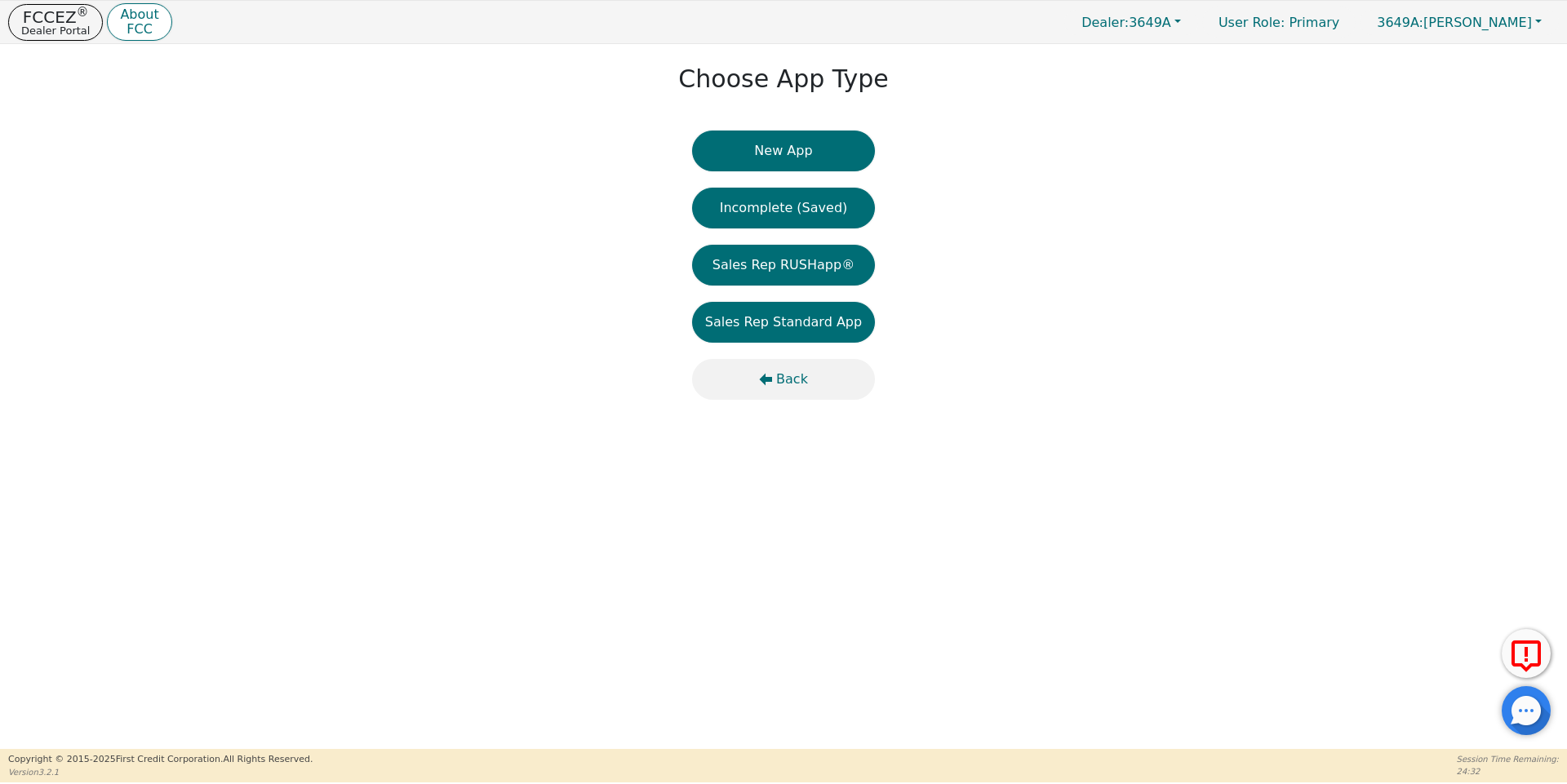
click at [801, 379] on span "Back" at bounding box center [792, 379] width 31 height 19
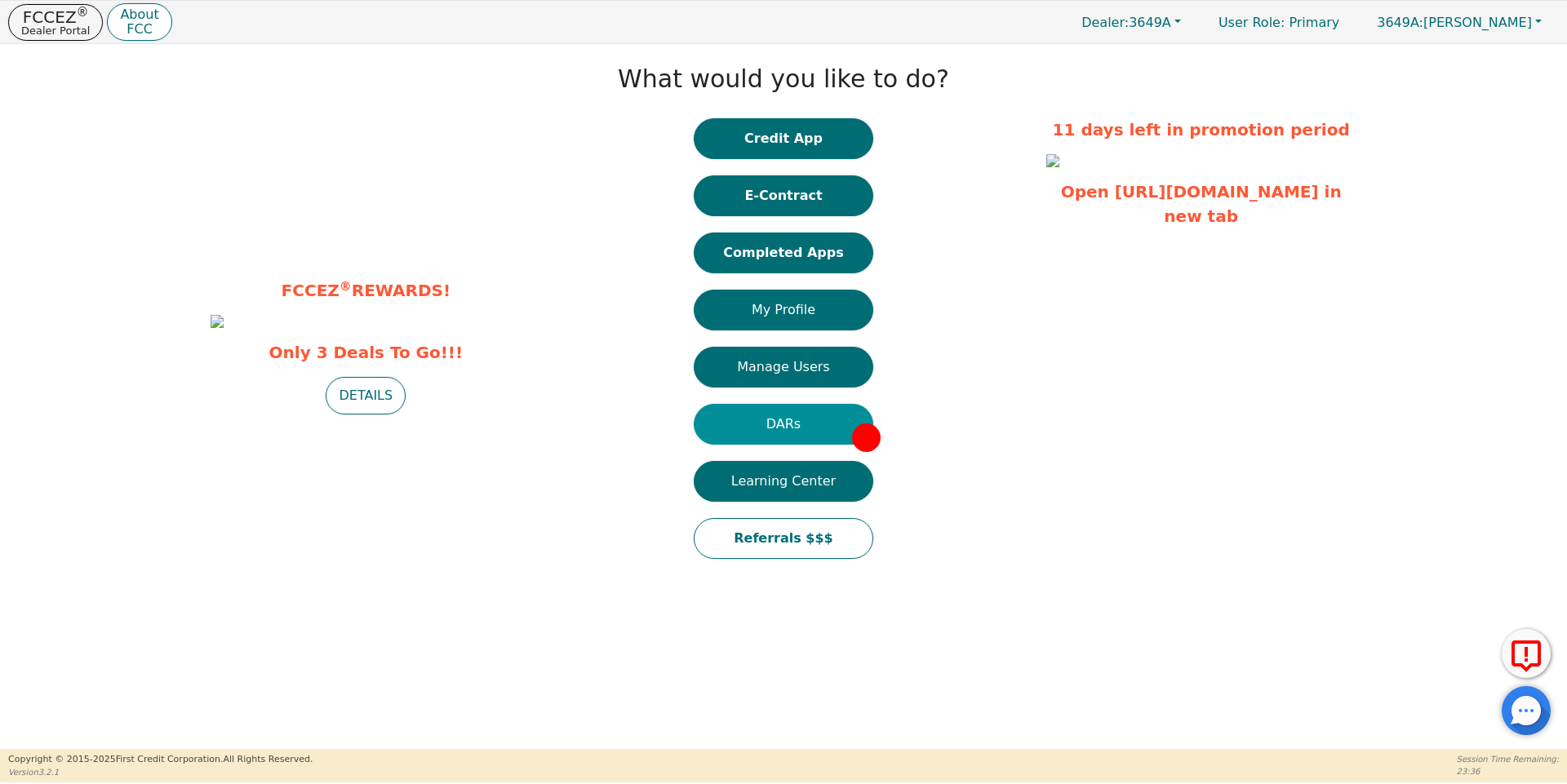
click at [801, 429] on button "DARs" at bounding box center [784, 424] width 179 height 41
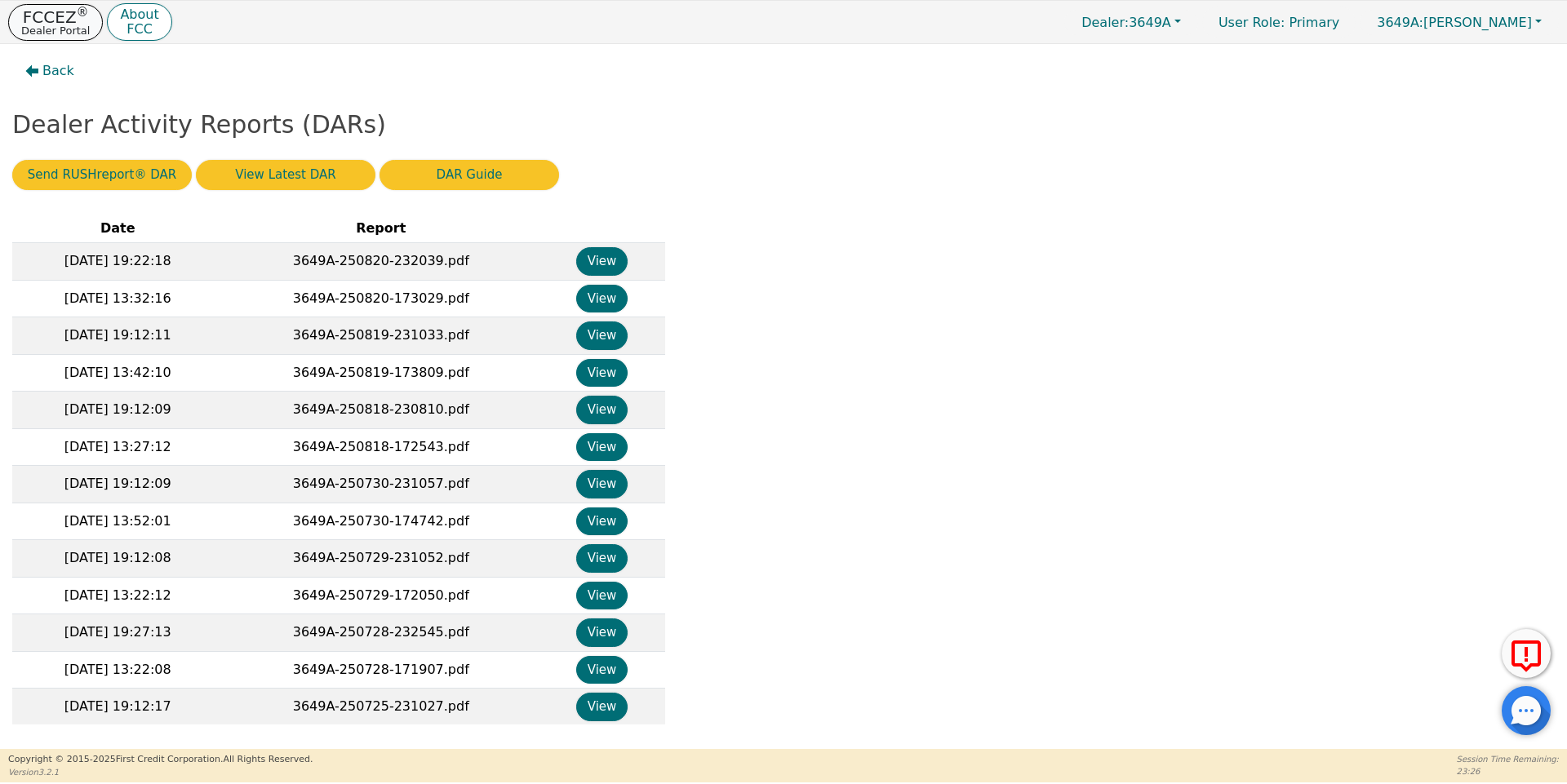
click at [66, 32] on p "Dealer Portal" at bounding box center [56, 30] width 68 height 10
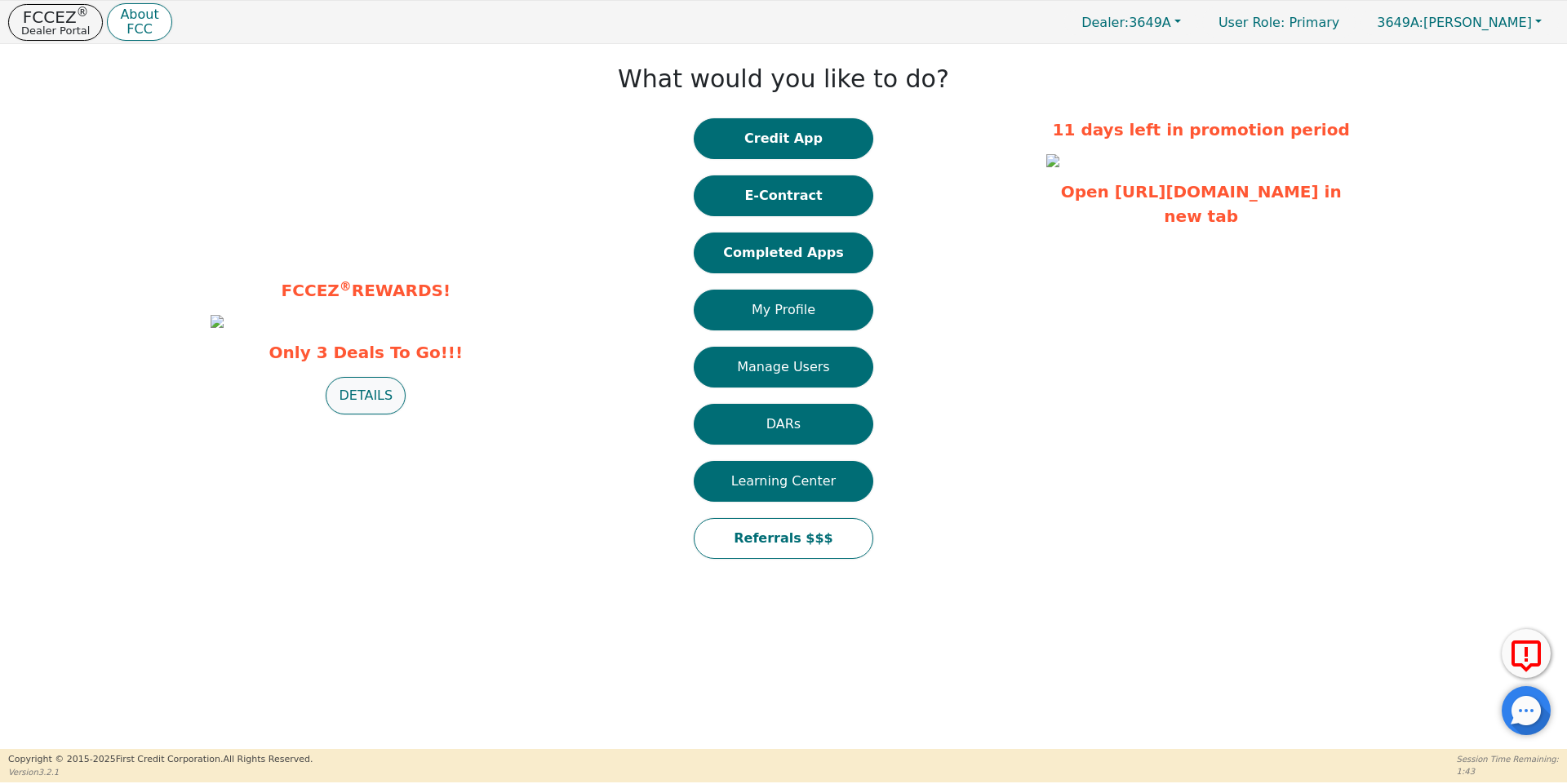
click at [378, 414] on button "DETAILS" at bounding box center [365, 396] width 80 height 38
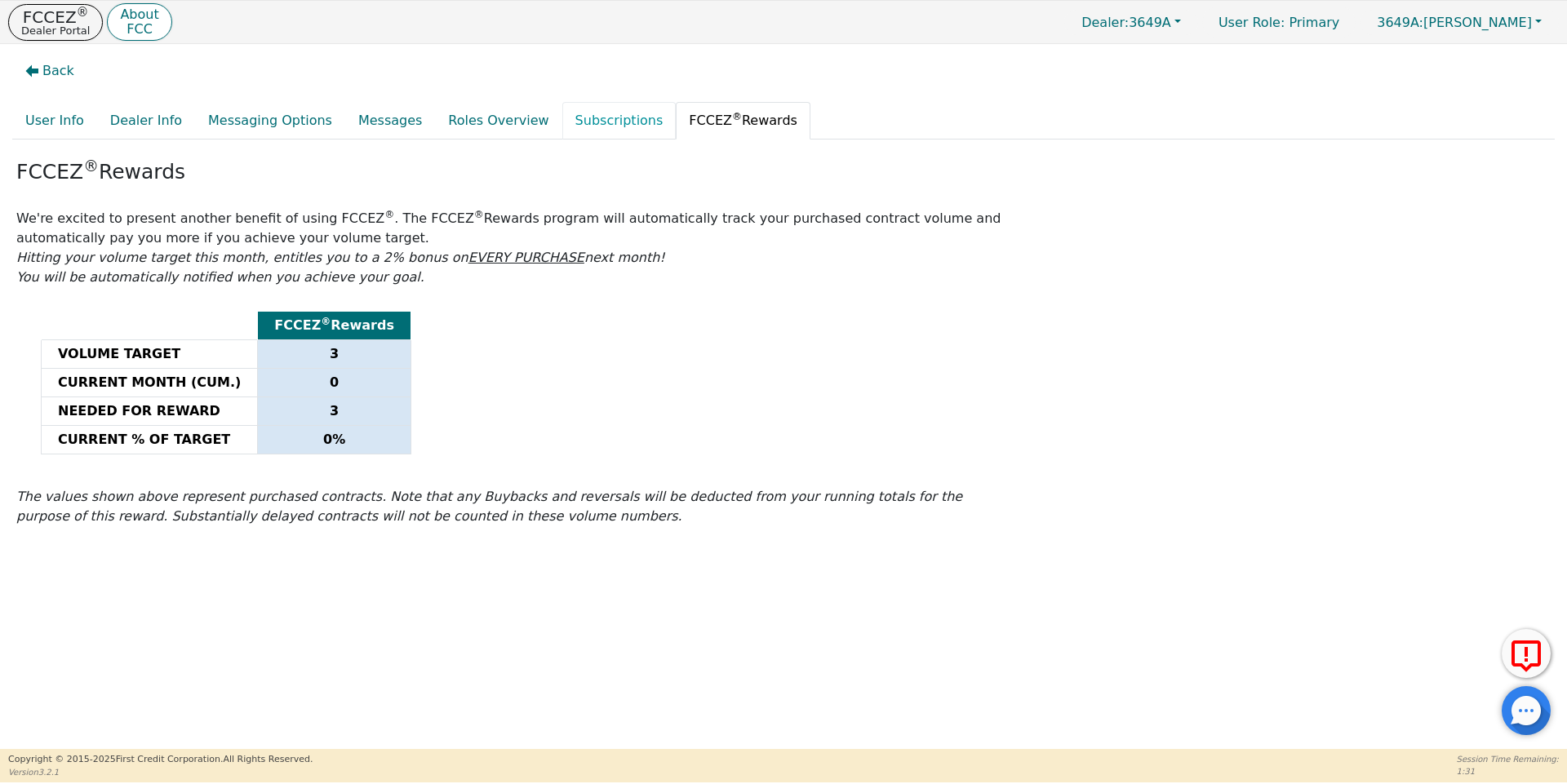
click at [562, 127] on link "Subscriptions" at bounding box center [620, 120] width 115 height 38
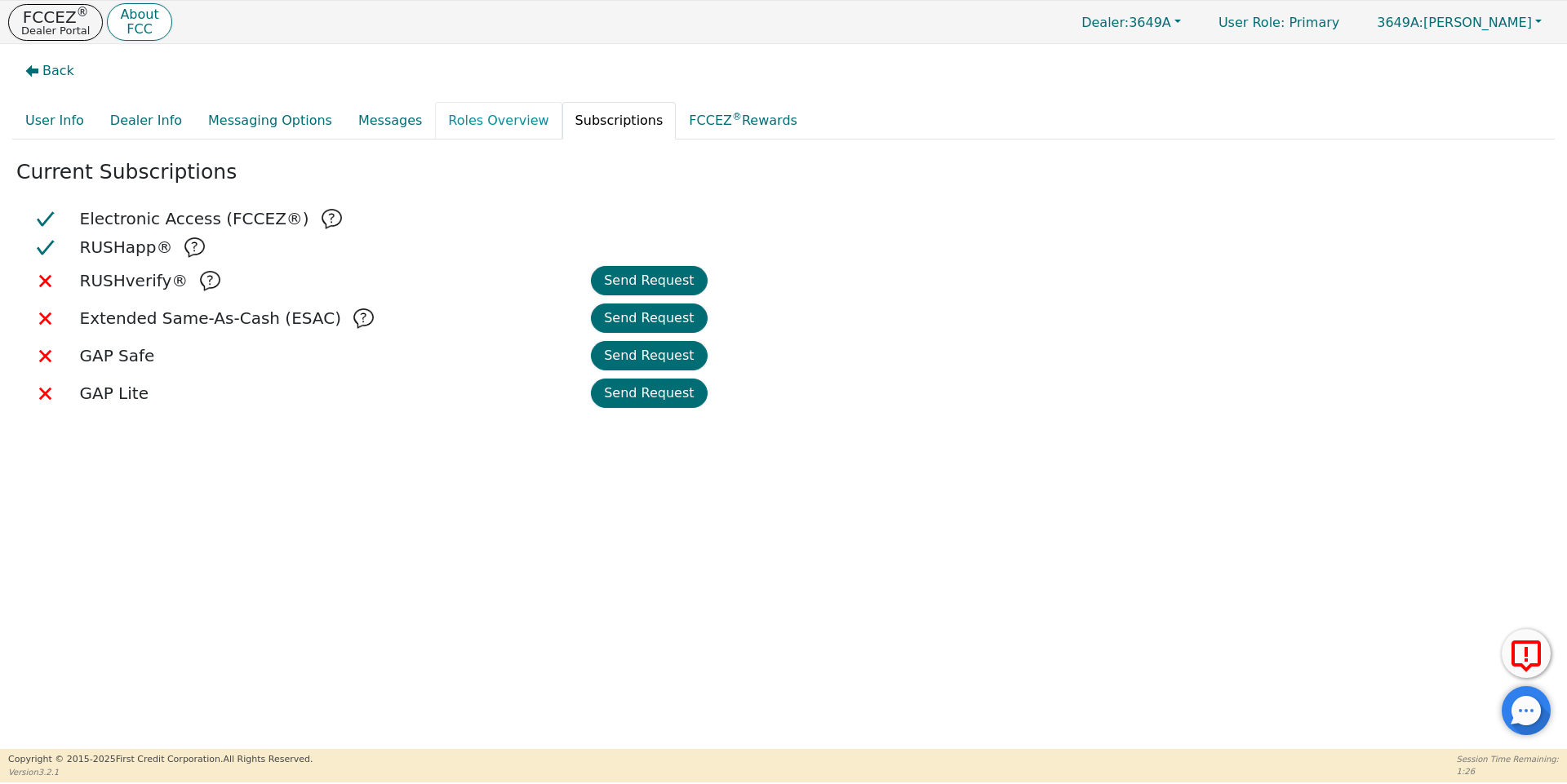
click at [478, 121] on link "Roles Overview" at bounding box center [498, 120] width 127 height 38
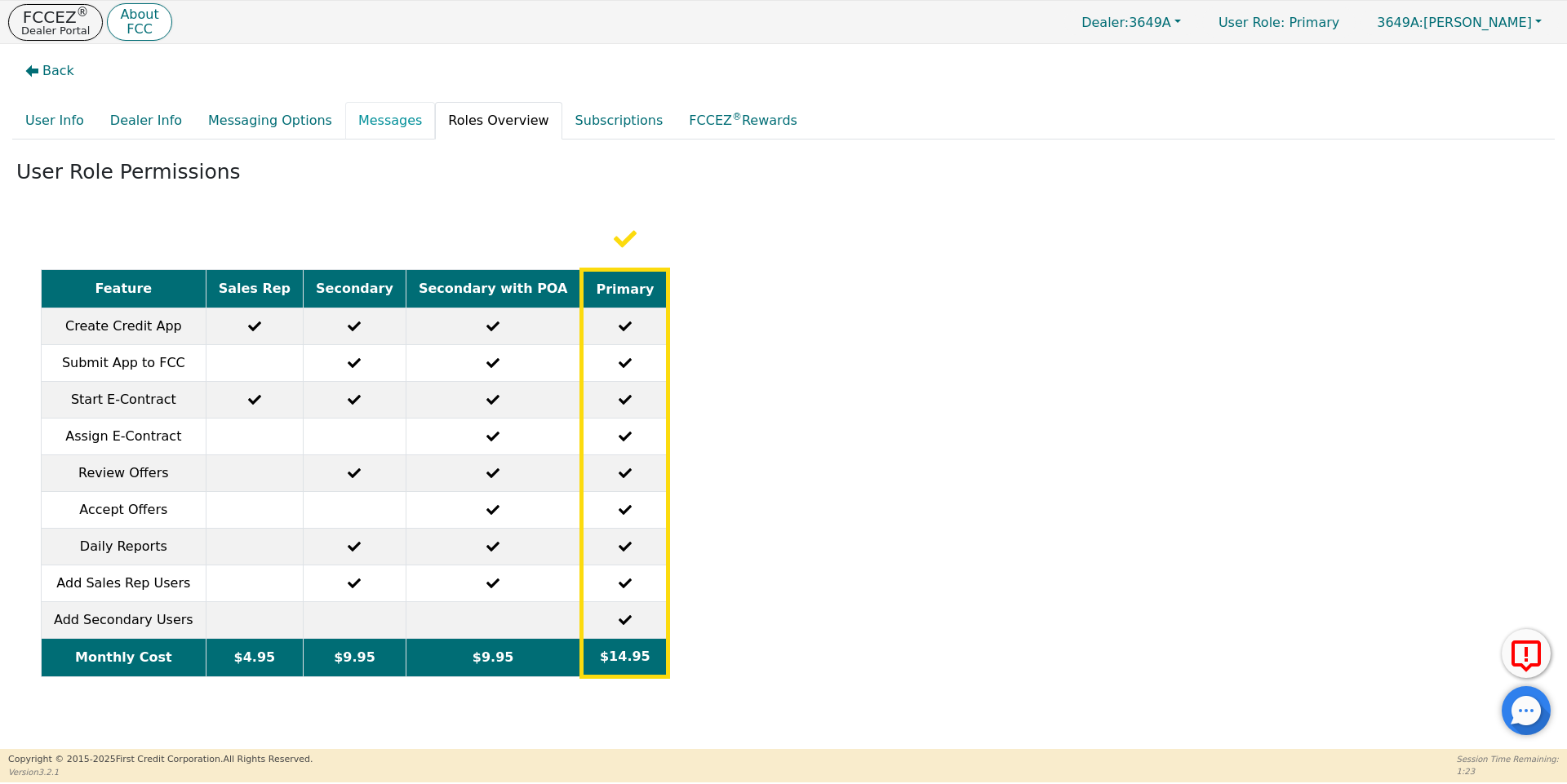
click at [379, 112] on link "Messages" at bounding box center [389, 120] width 90 height 38
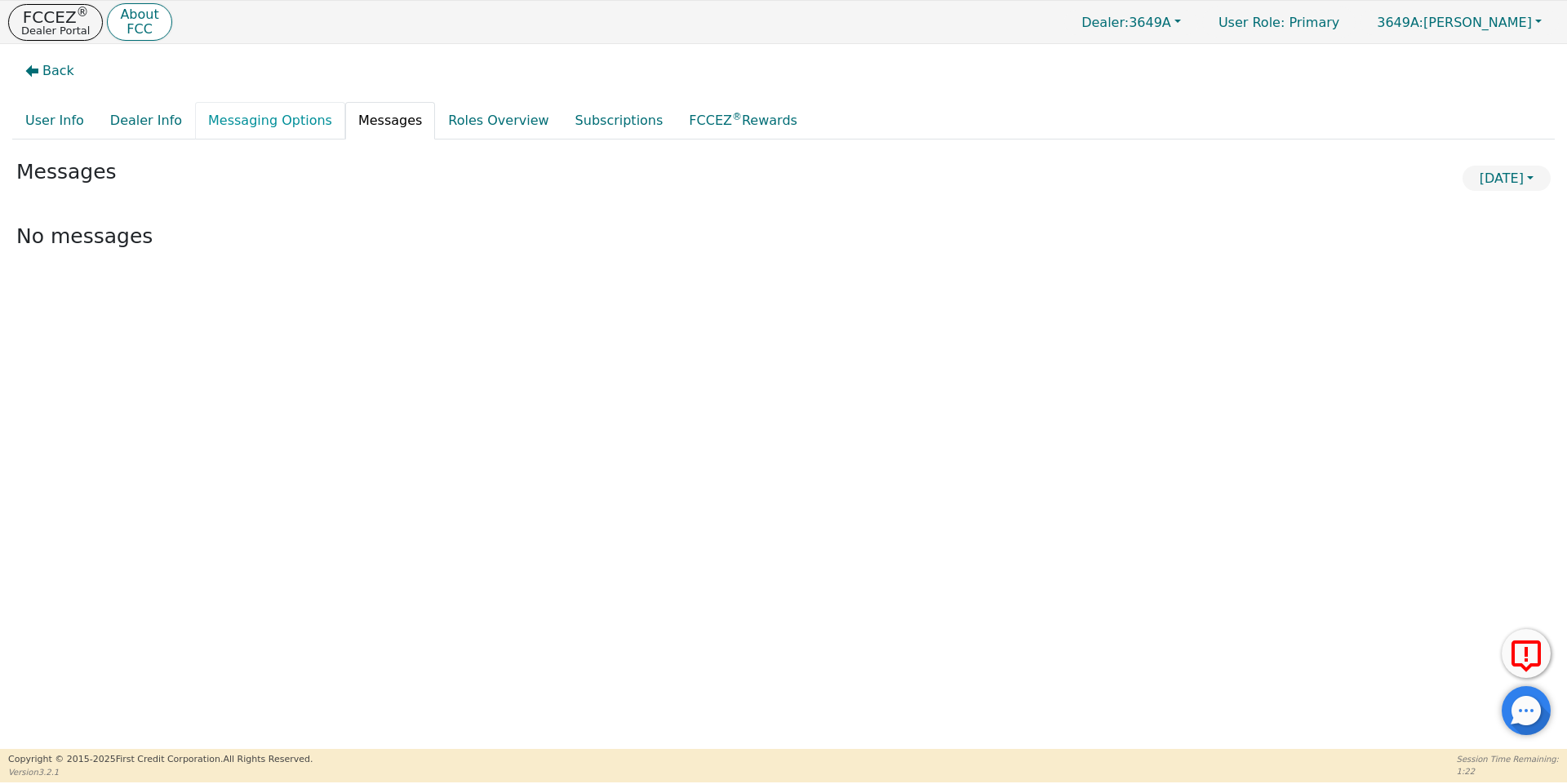
click at [278, 124] on link "Messaging Options" at bounding box center [270, 120] width 150 height 38
select select "50"
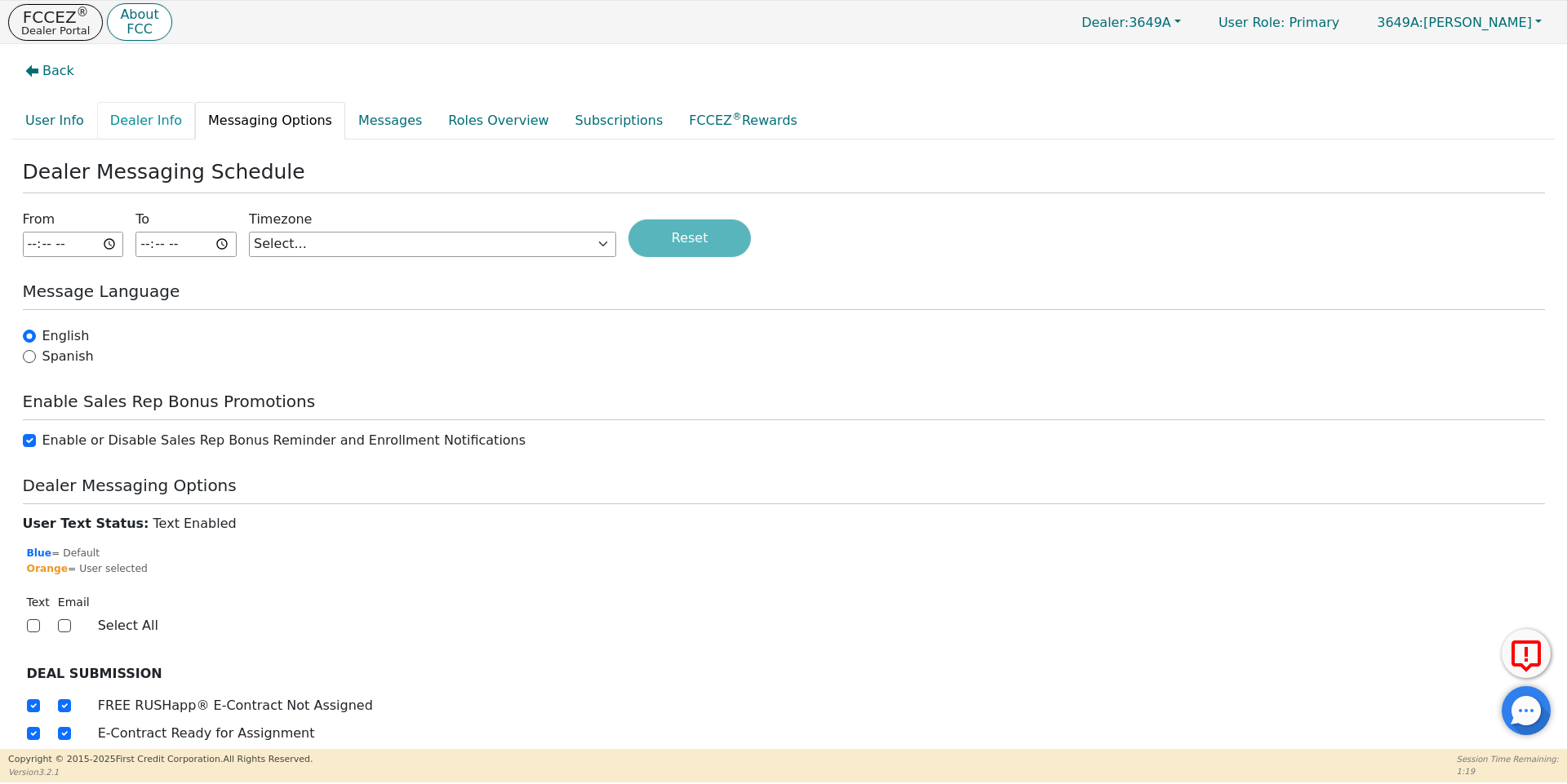
click at [154, 127] on link "Dealer Info" at bounding box center [146, 120] width 98 height 38
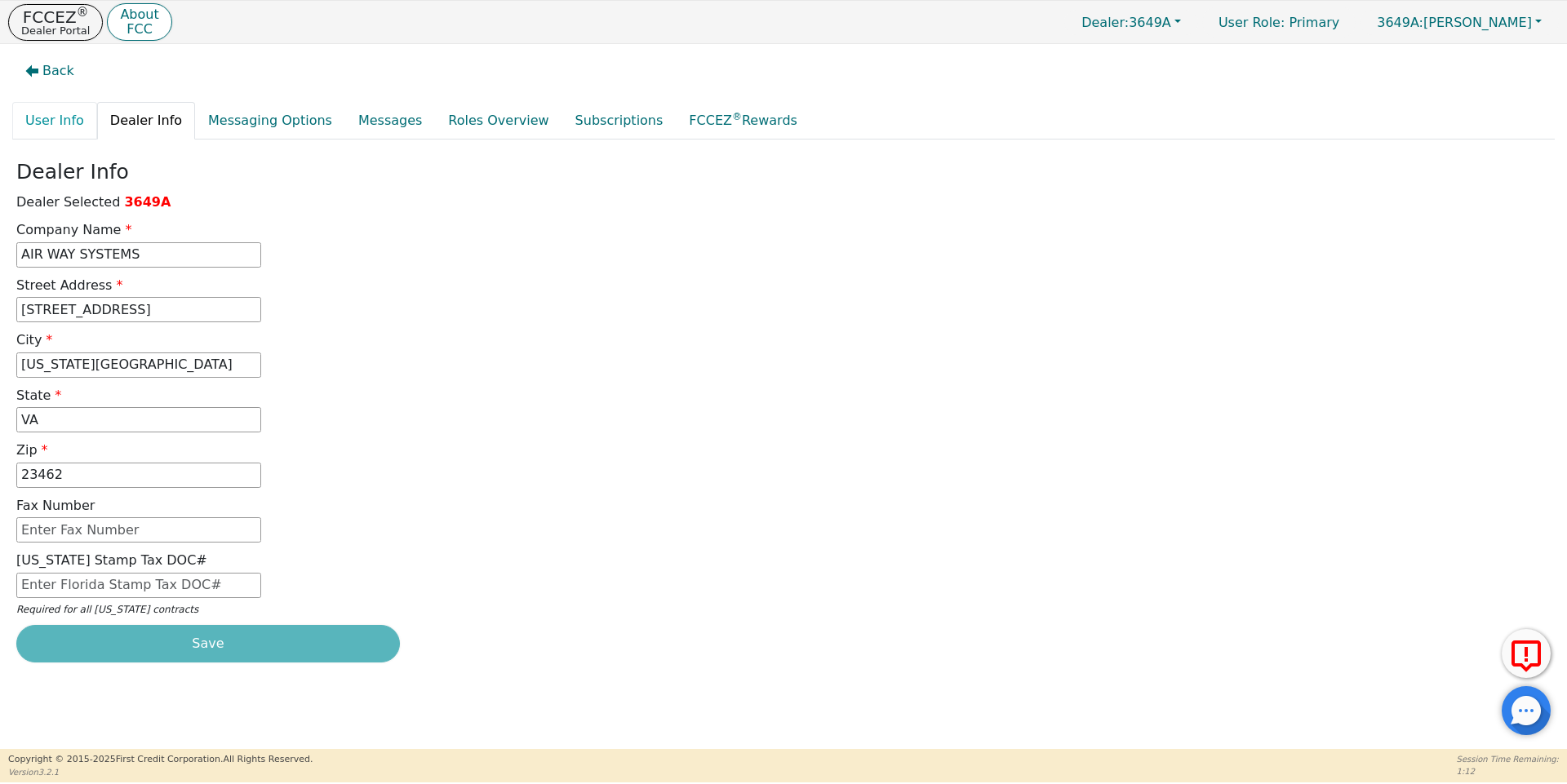
click at [51, 127] on link "User Info" at bounding box center [55, 120] width 85 height 38
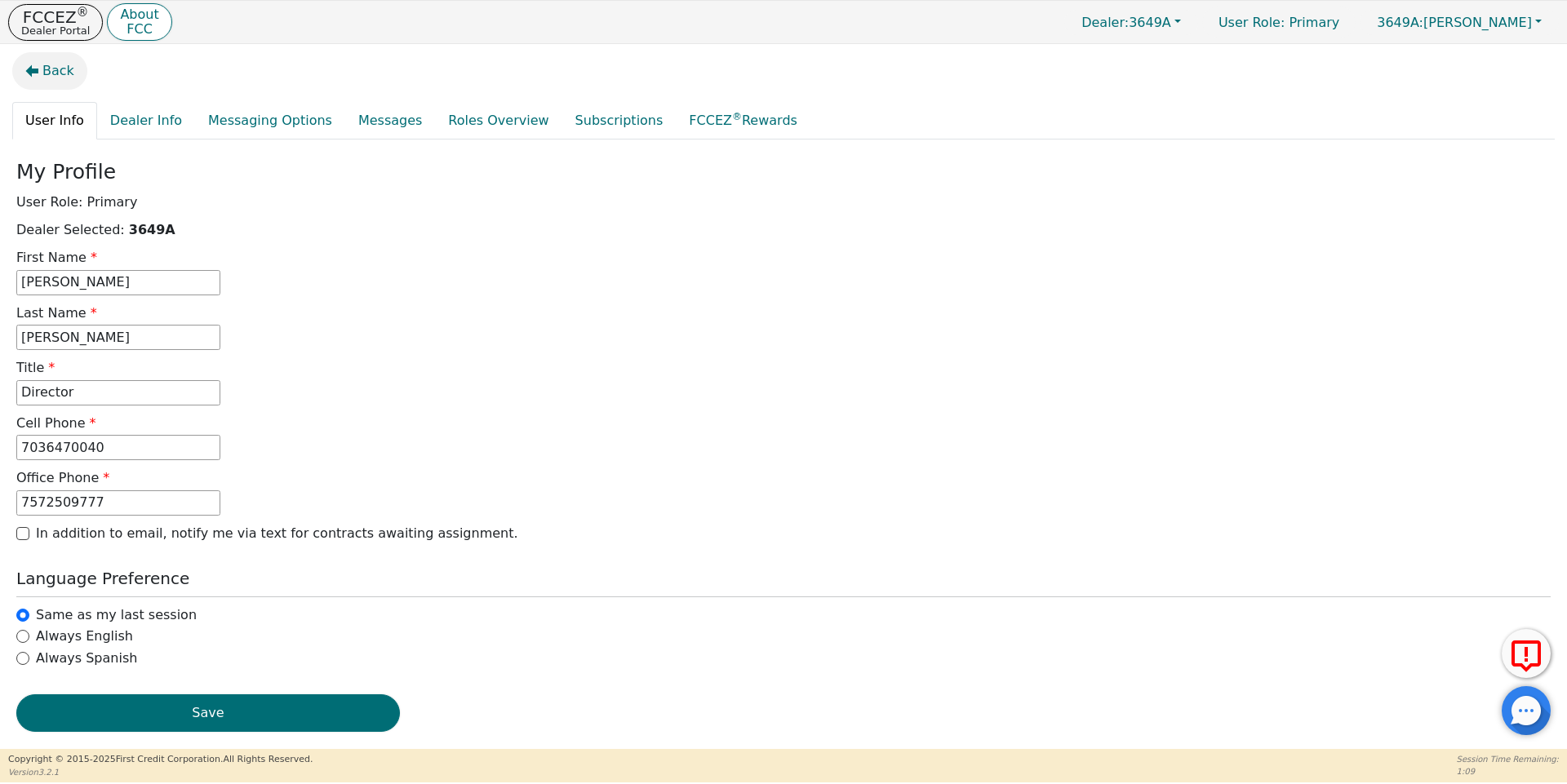
click at [56, 75] on span "Back" at bounding box center [58, 70] width 31 height 19
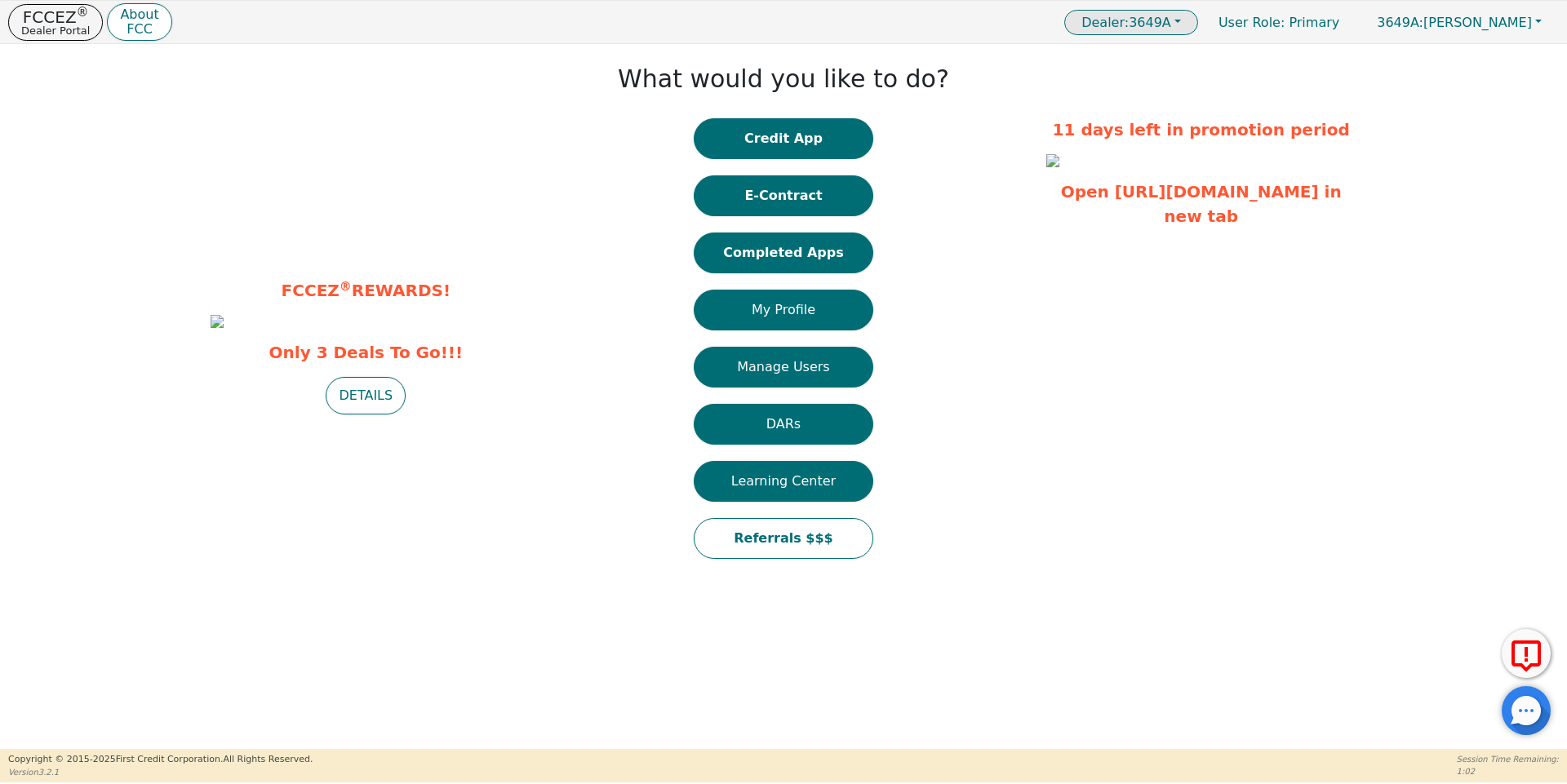
click at [1198, 21] on button "Dealer: 3649A" at bounding box center [1131, 22] width 134 height 25
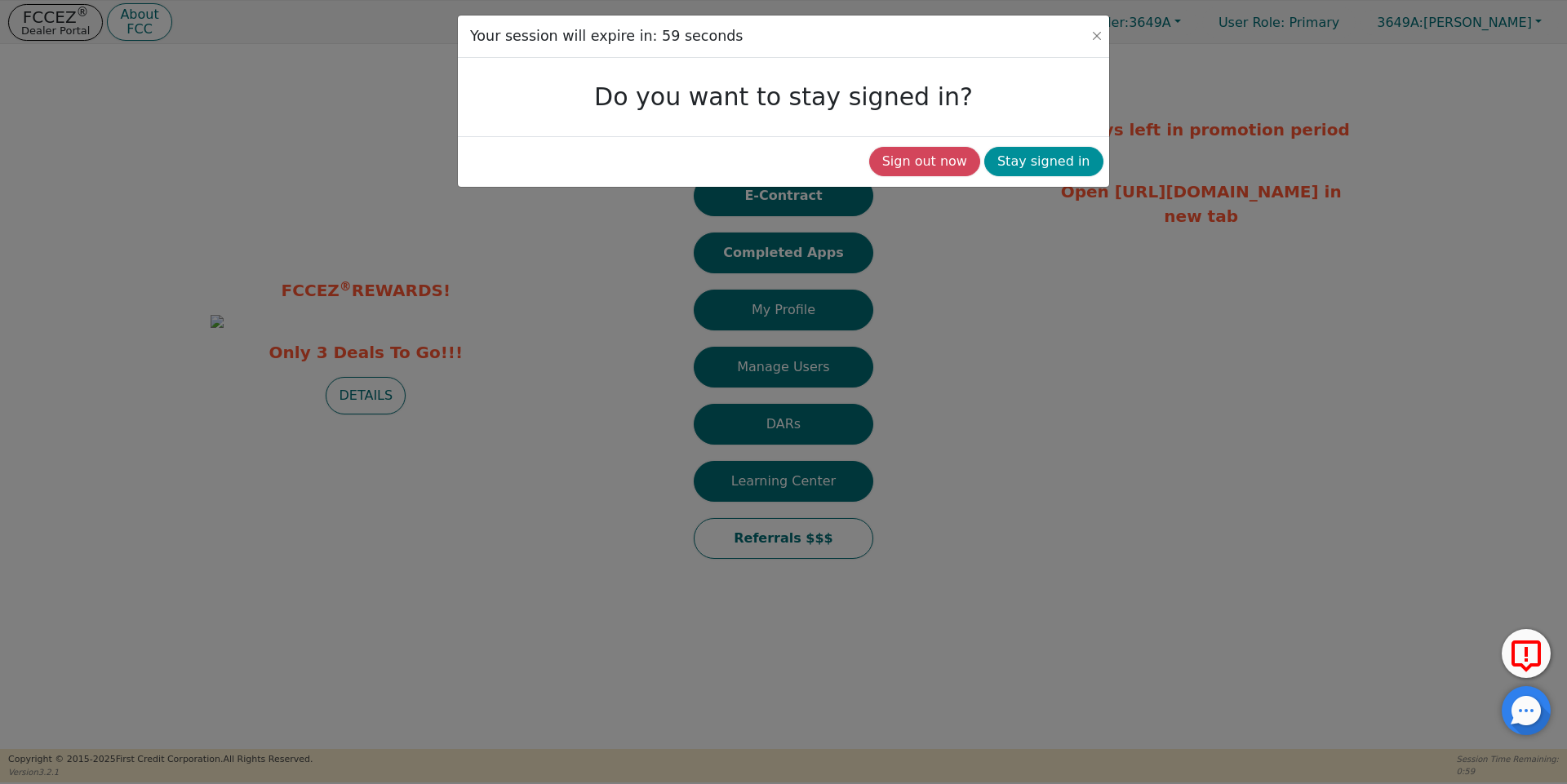
click at [1030, 165] on button "Stay signed in" at bounding box center [1043, 162] width 119 height 30
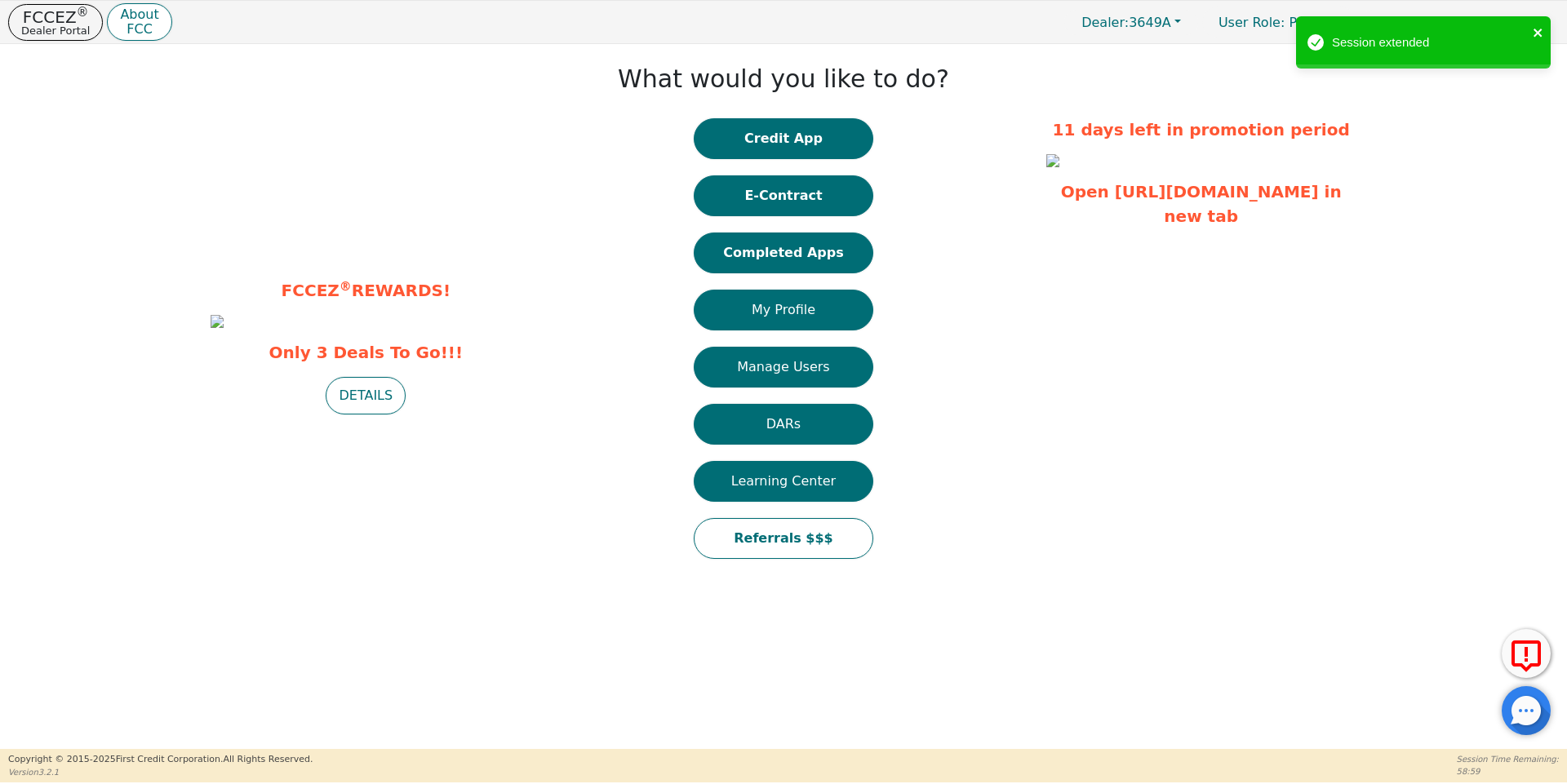
click at [1542, 30] on icon "close" at bounding box center [1538, 32] width 11 height 13
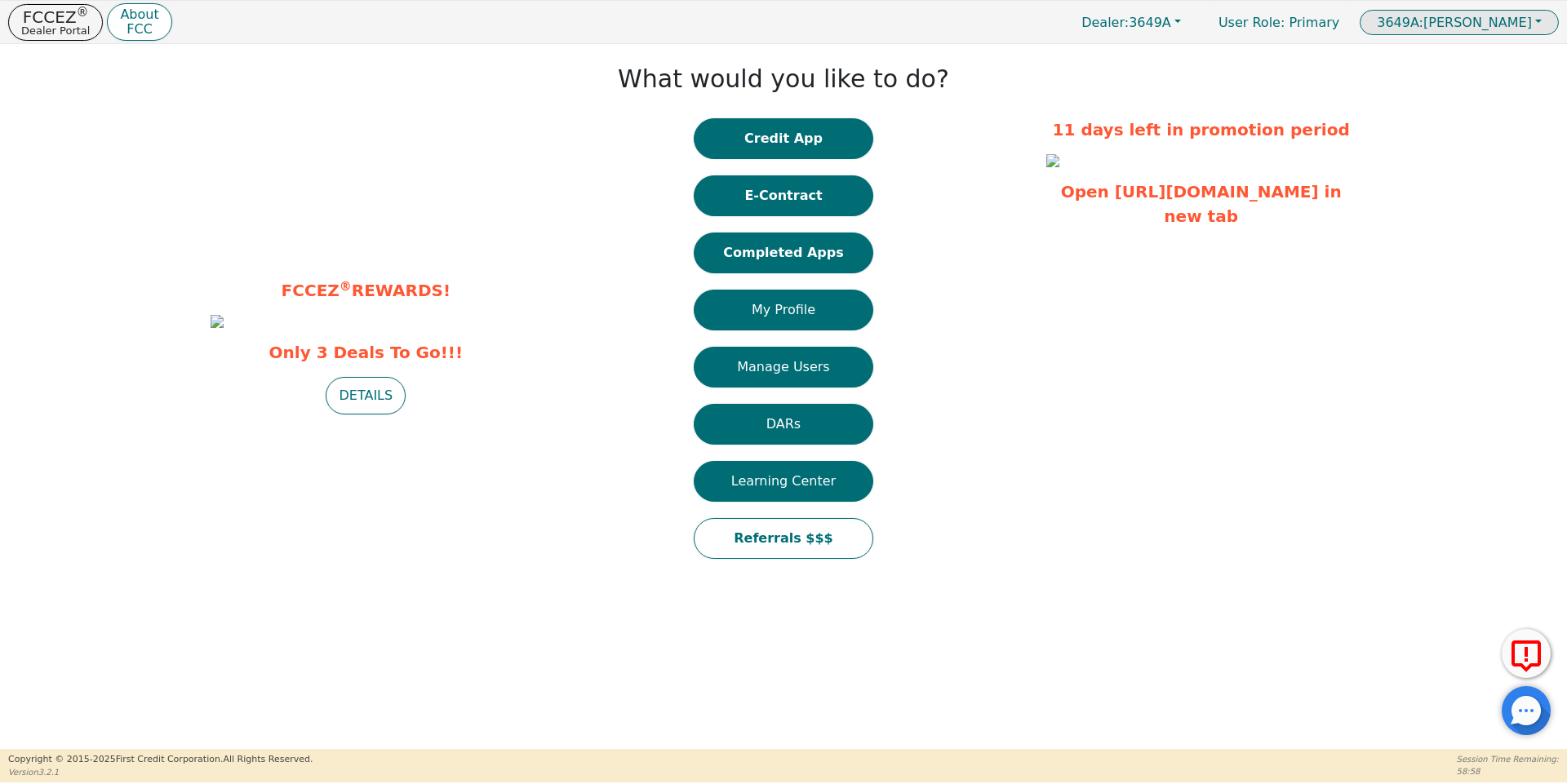
click at [1541, 28] on button "3649A: [PERSON_NAME]" at bounding box center [1459, 22] width 199 height 25
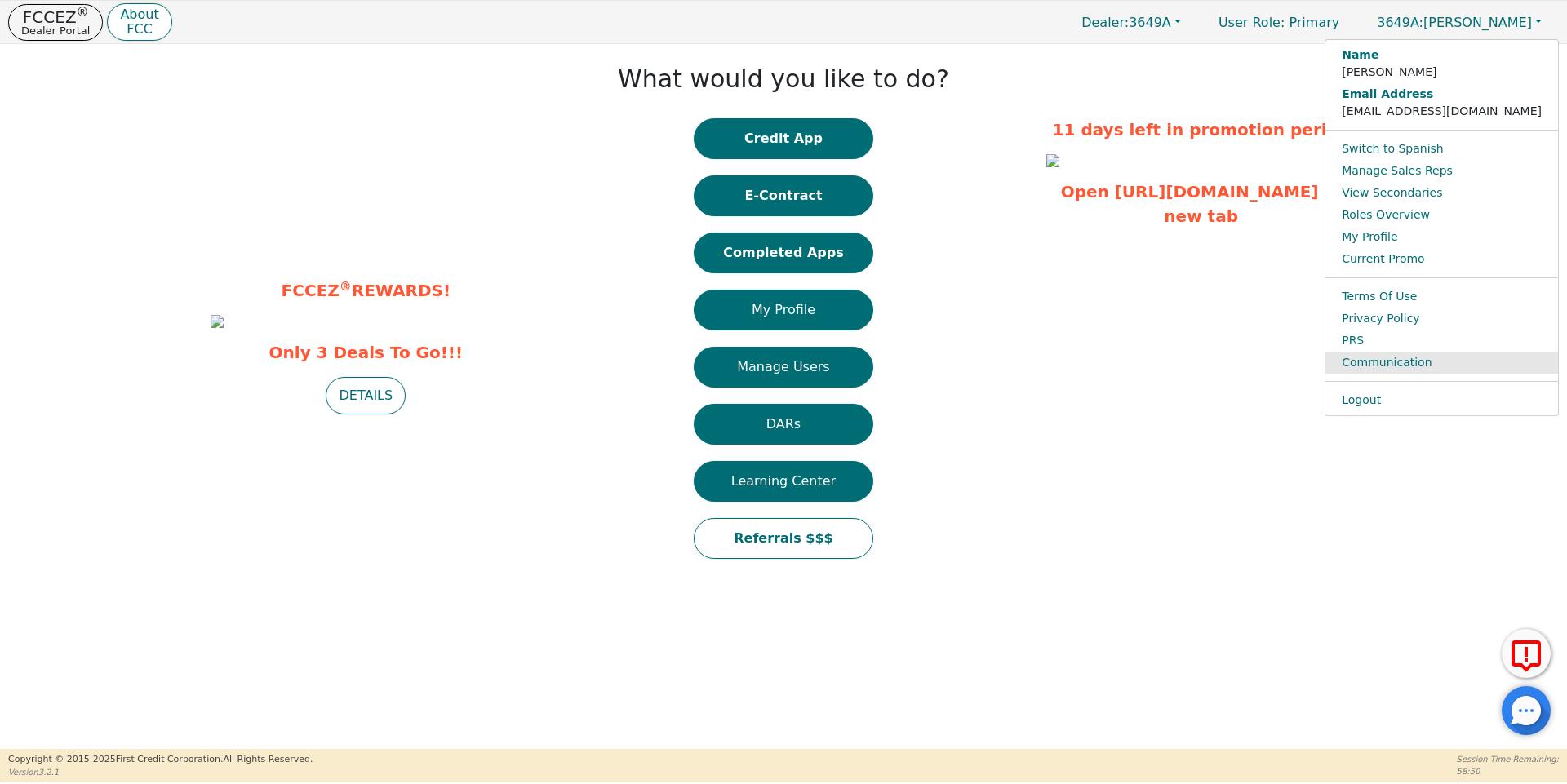
click at [1474, 361] on link "Communication" at bounding box center [1441, 362] width 232 height 22
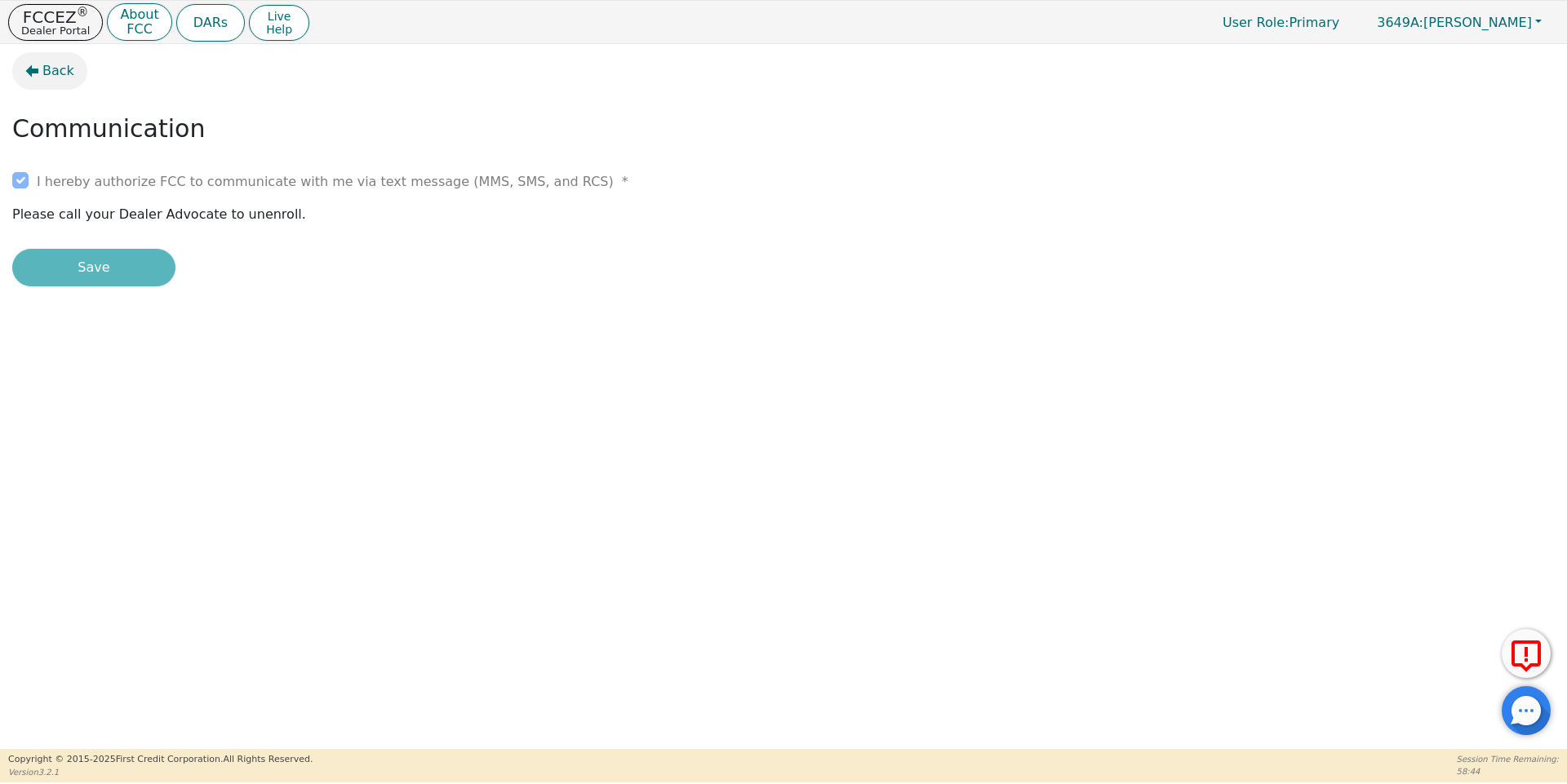
click at [72, 72] on button "Back" at bounding box center [49, 70] width 75 height 38
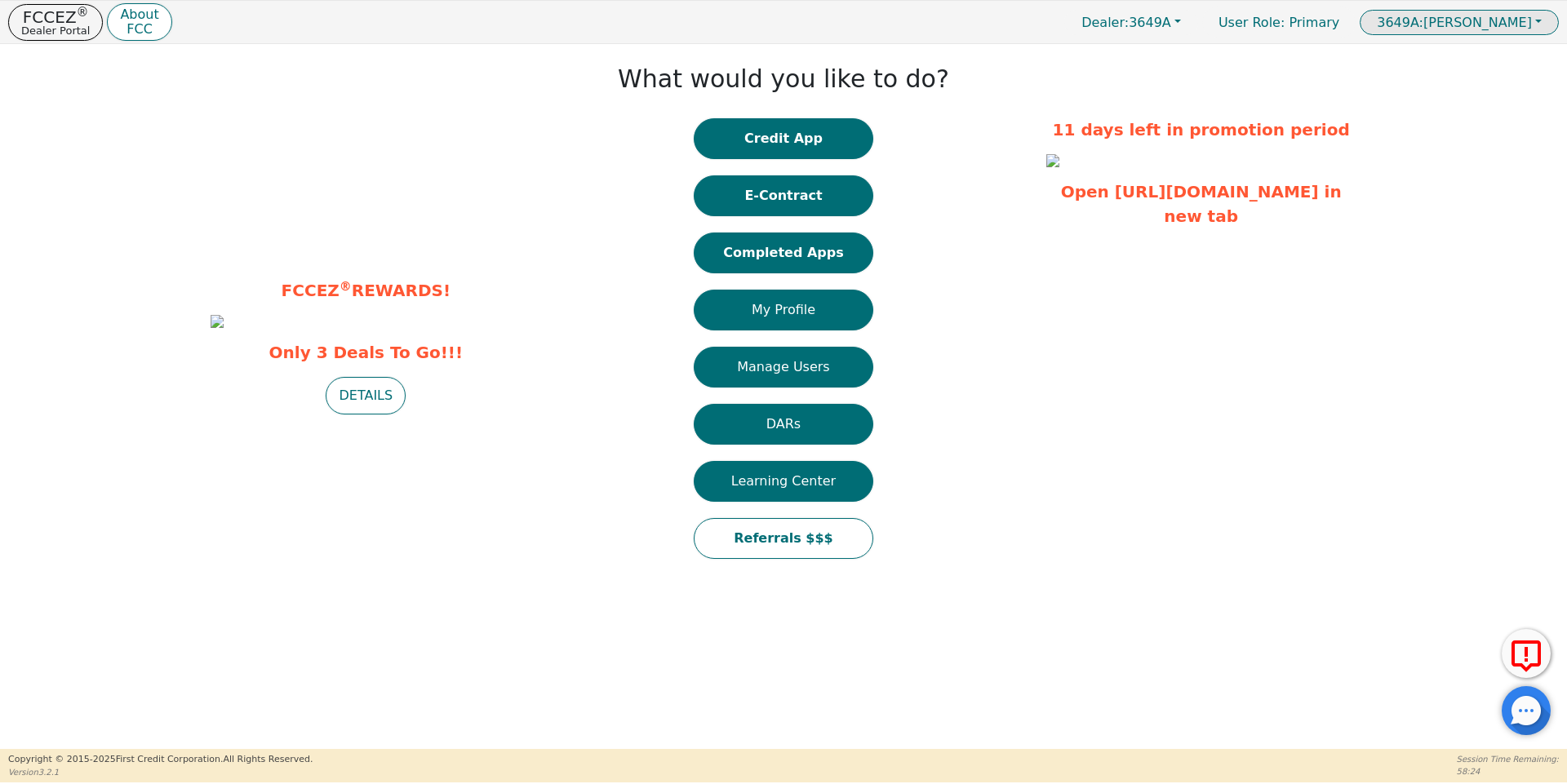
click at [1518, 30] on span "3649A: [PERSON_NAME]" at bounding box center [1454, 22] width 155 height 16
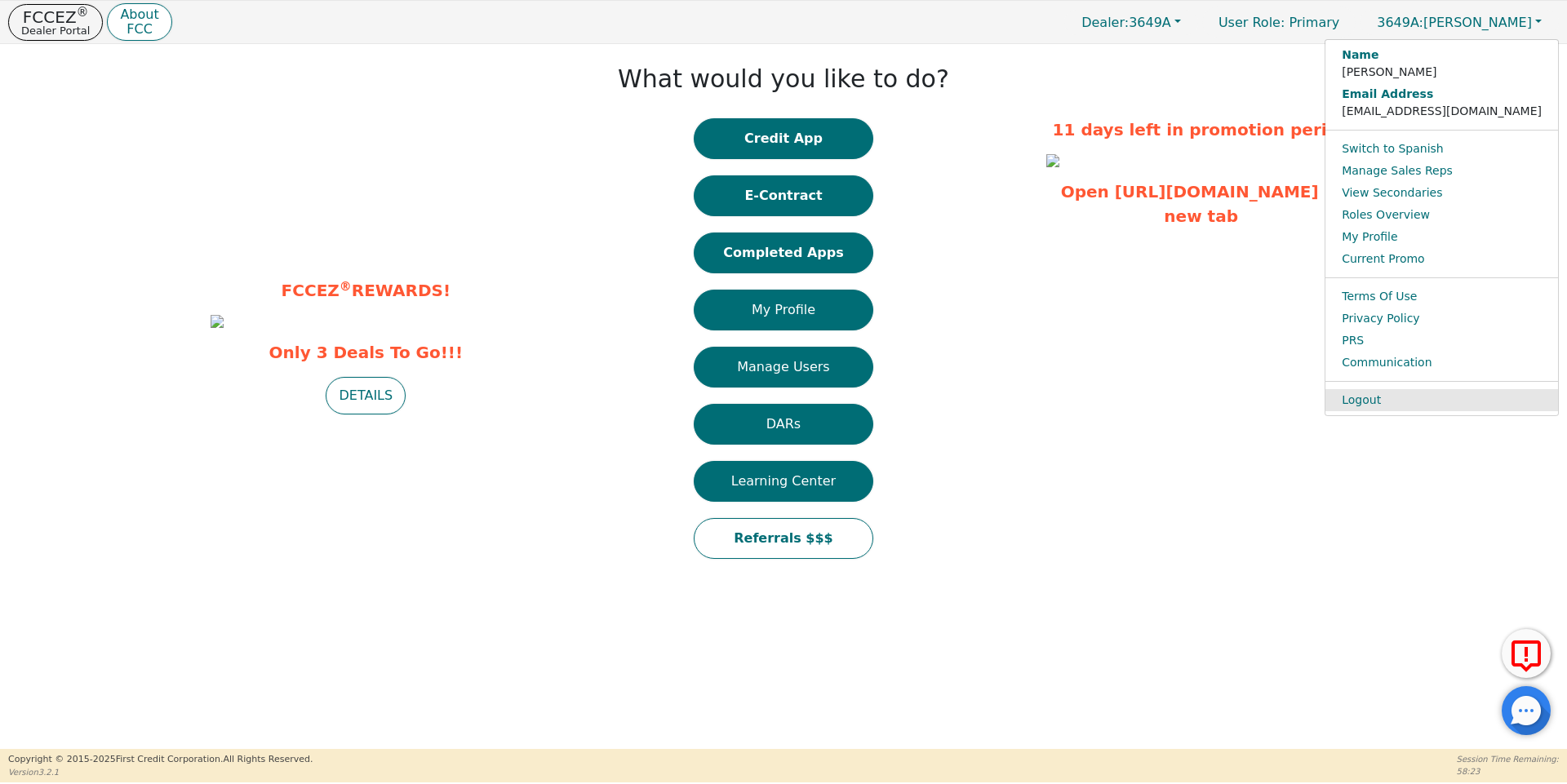
click at [1451, 404] on link "Logout" at bounding box center [1441, 400] width 232 height 22
